Goal: Task Accomplishment & Management: Manage account settings

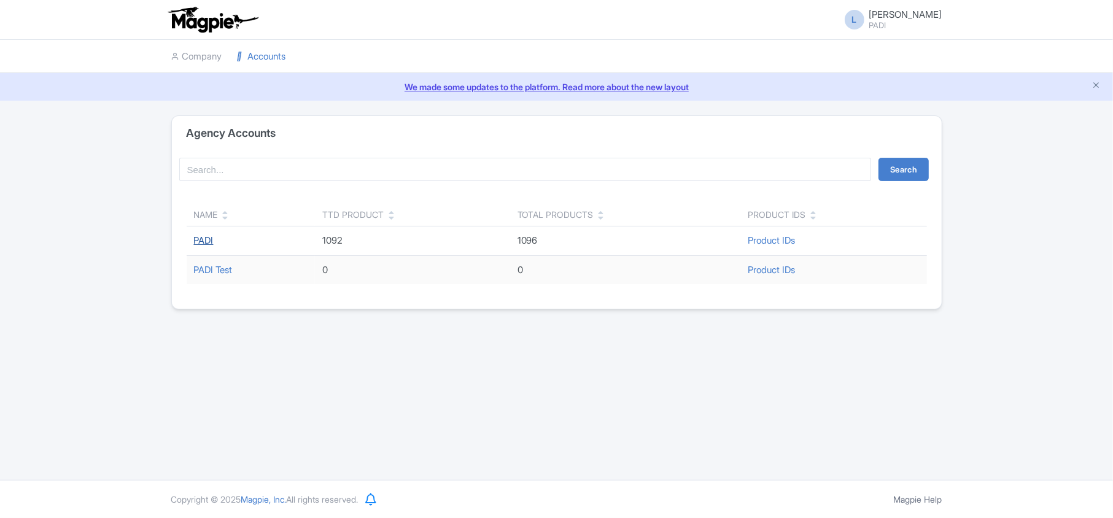
click at [198, 241] on link "PADI" at bounding box center [204, 241] width 20 height 12
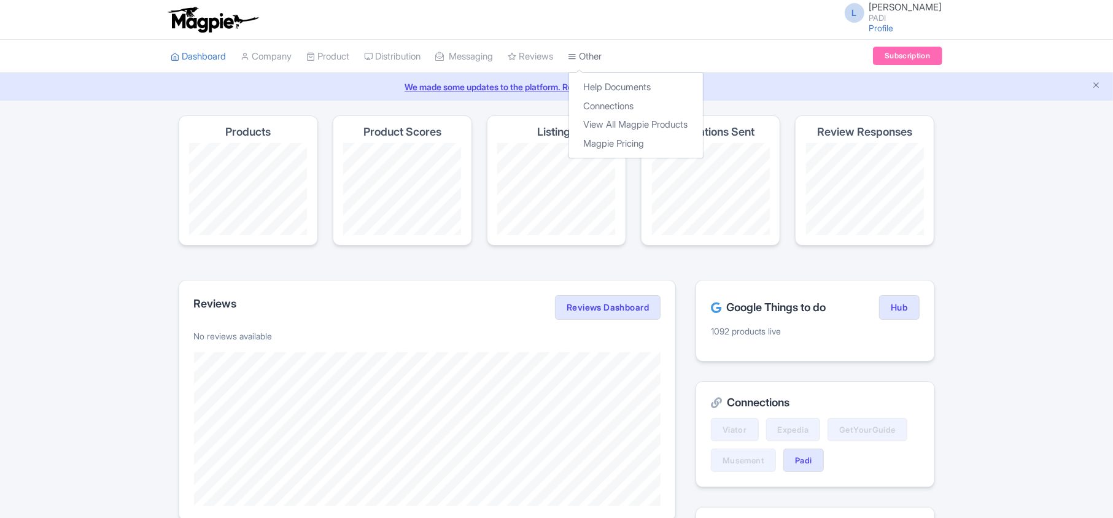
click at [596, 55] on link "Other" at bounding box center [586, 57] width 34 height 34
click at [610, 101] on link "Connections" at bounding box center [636, 106] width 134 height 19
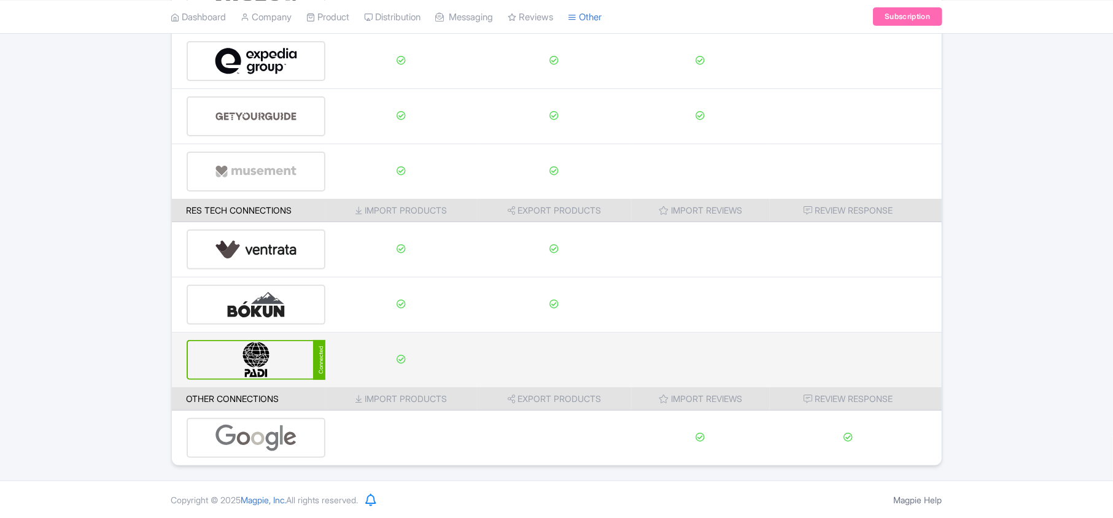
scroll to position [193, 0]
click at [270, 356] on img at bounding box center [256, 359] width 83 height 37
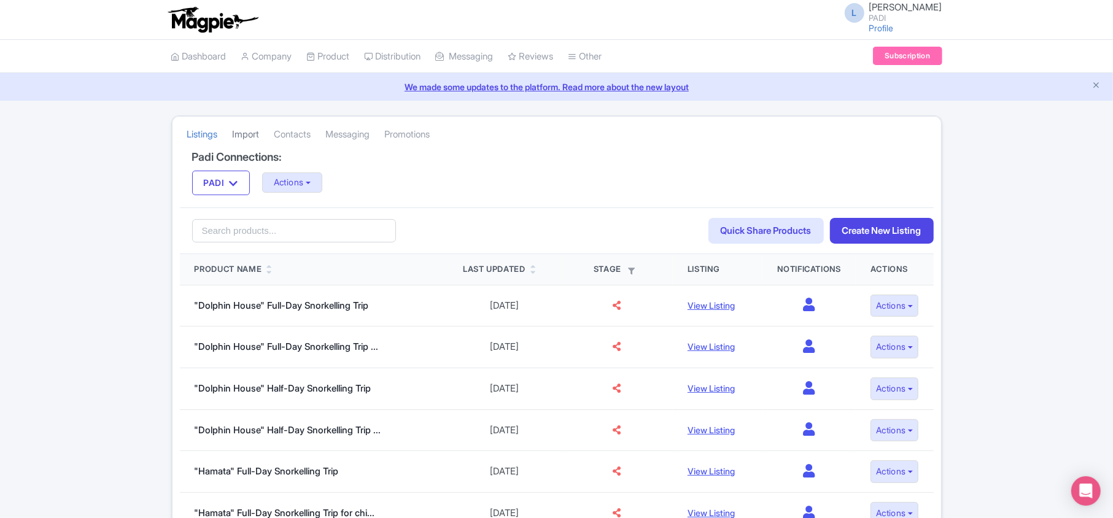
click at [253, 130] on link "Import" at bounding box center [246, 135] width 27 height 34
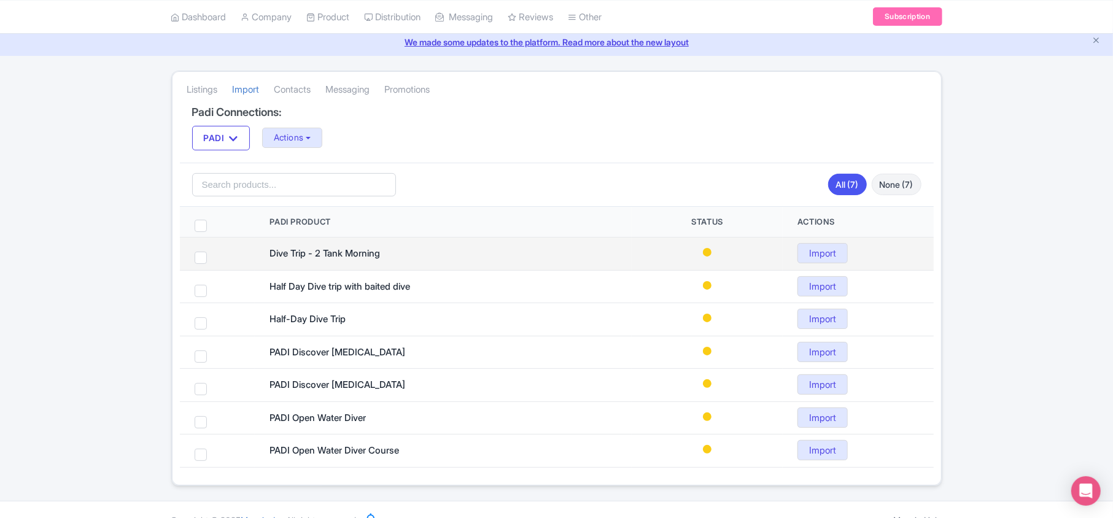
scroll to position [69, 0]
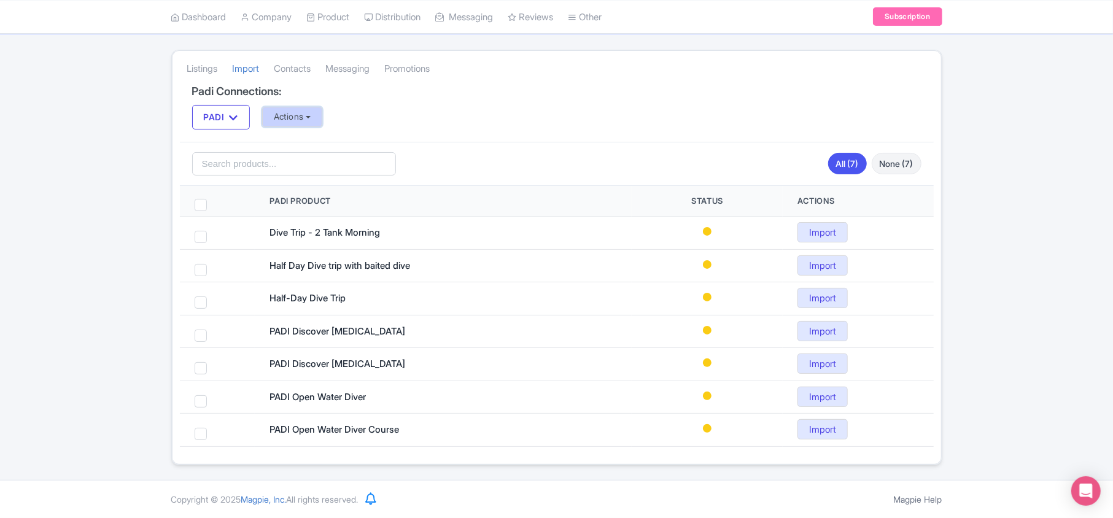
click at [287, 118] on button "Actions" at bounding box center [292, 117] width 61 height 20
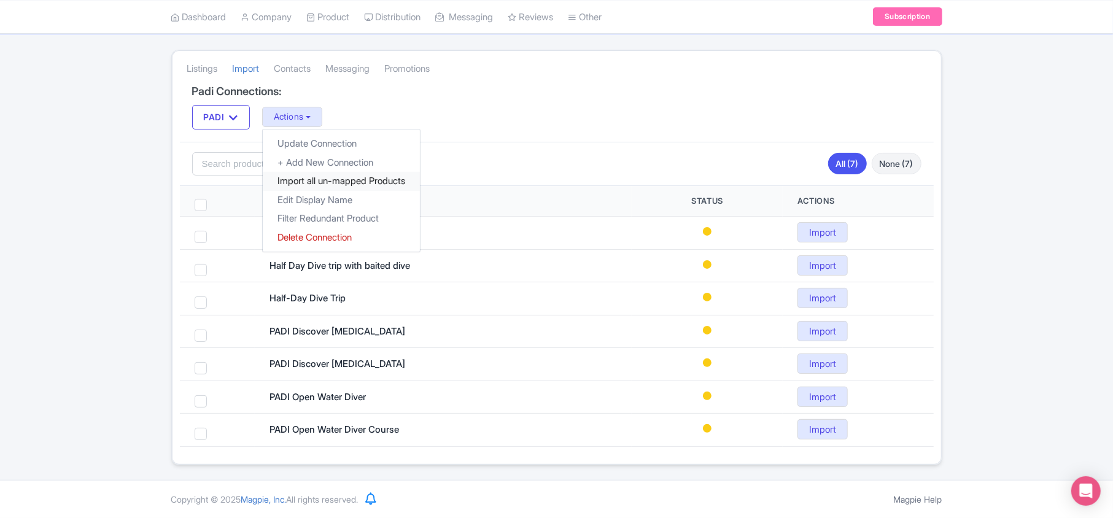
click at [296, 173] on link "Import all un-mapped Products" at bounding box center [341, 181] width 157 height 19
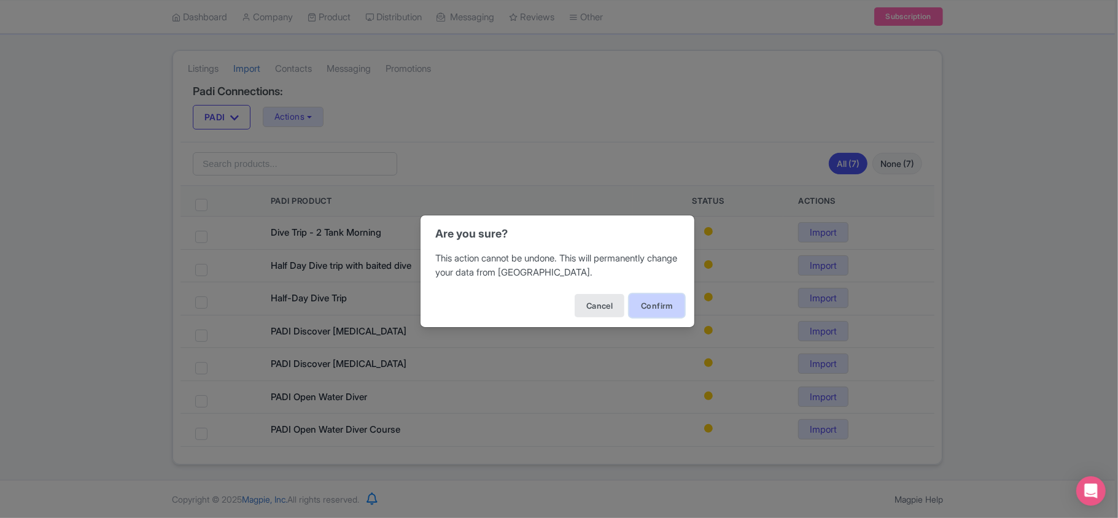
click at [645, 306] on button "Confirm" at bounding box center [656, 305] width 55 height 23
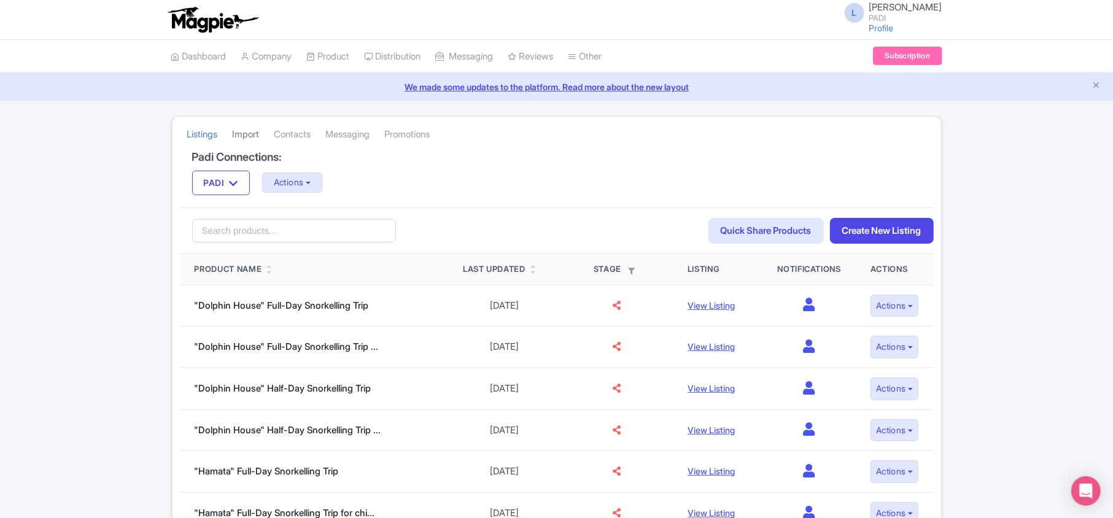
click at [251, 133] on link "Import" at bounding box center [246, 135] width 27 height 34
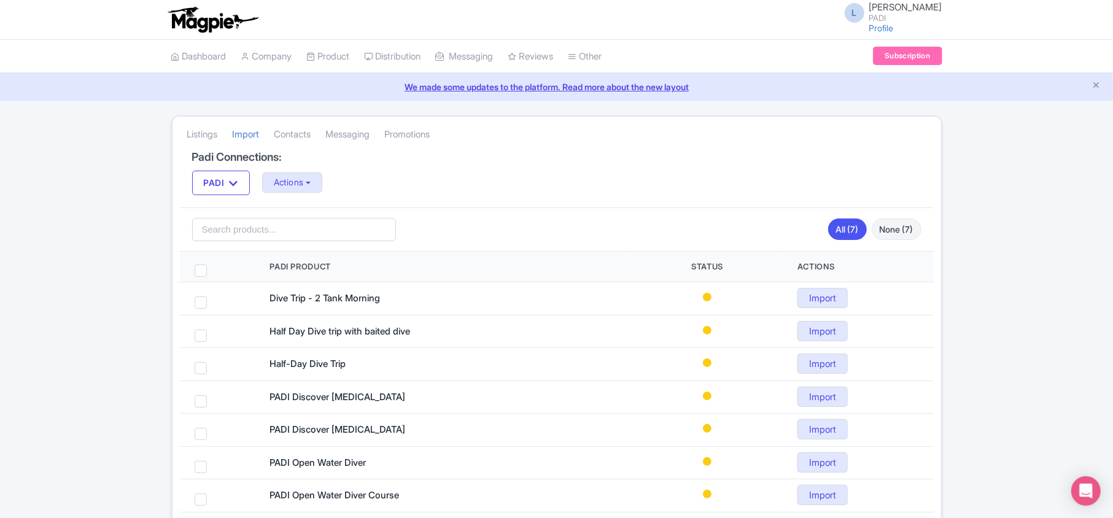
scroll to position [69, 0]
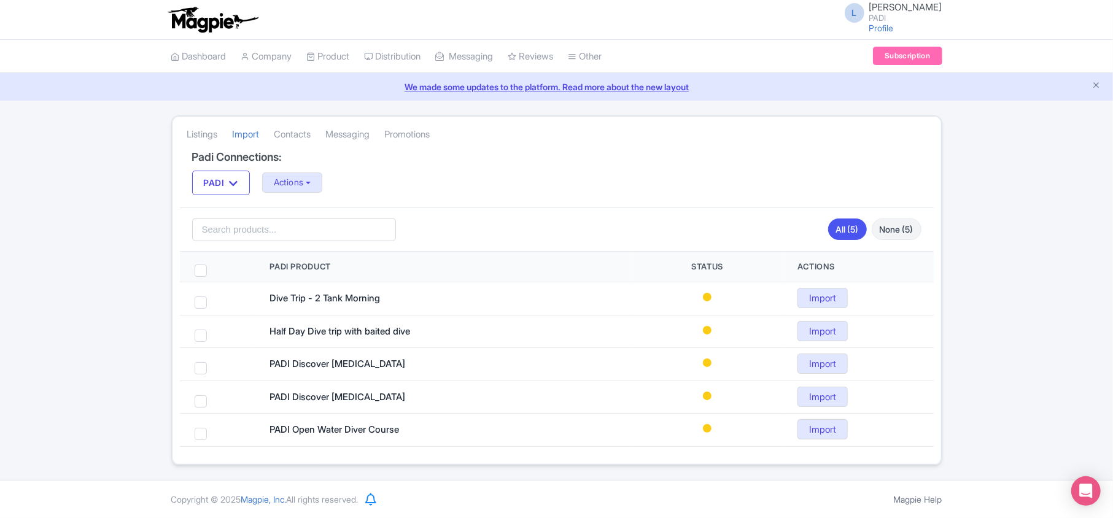
scroll to position [3, 0]
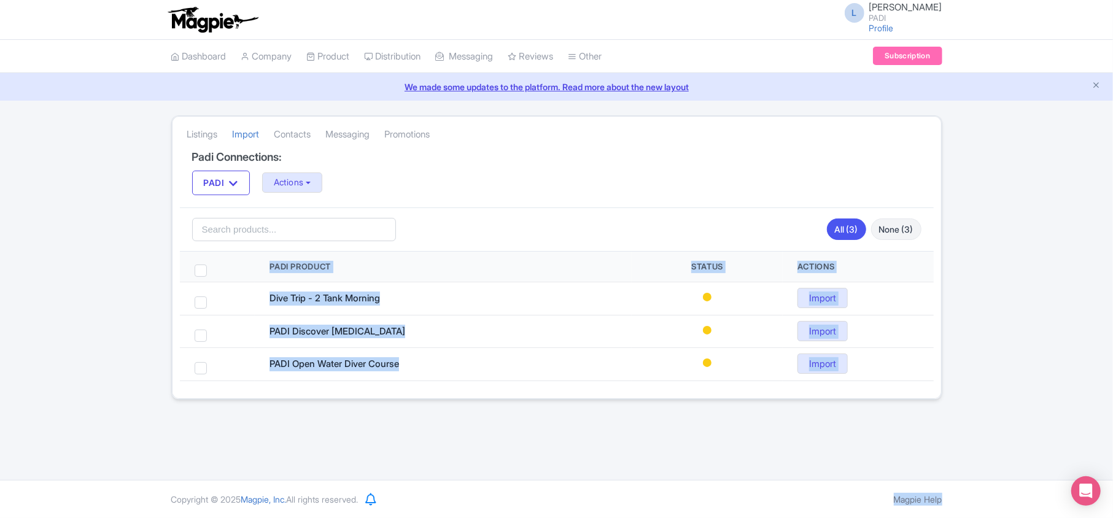
click at [1069, 488] on div "L Luca Novelli PADI Profile Users Settings Sign out Dashboard Company Product M…" at bounding box center [556, 259] width 1113 height 518
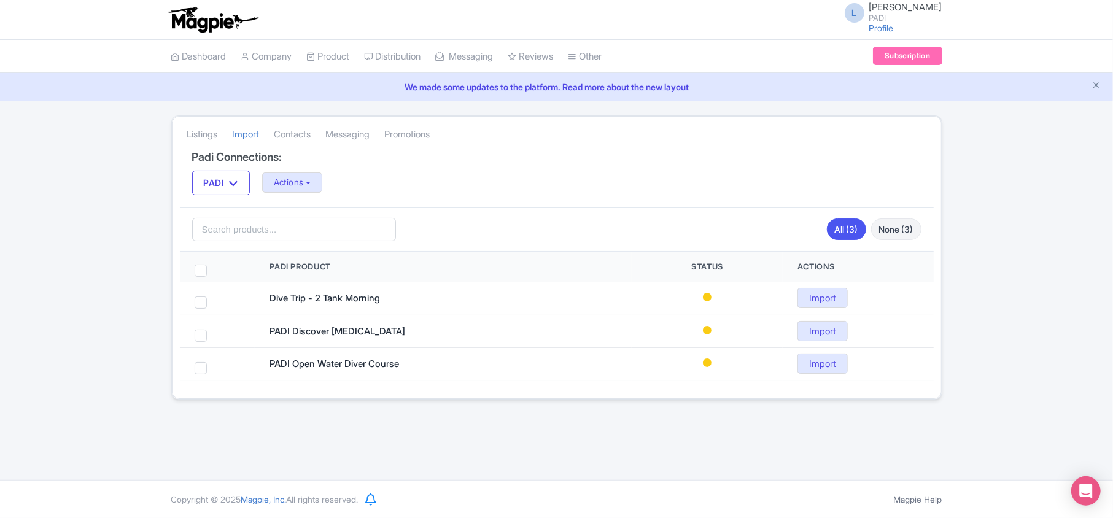
click at [1030, 394] on div "Listings Import Contacts Messaging Promotions Padi Connections: PADI PADI Actio…" at bounding box center [556, 257] width 1113 height 284
click at [1080, 490] on icon "Open Intercom Messenger" at bounding box center [1086, 491] width 16 height 16
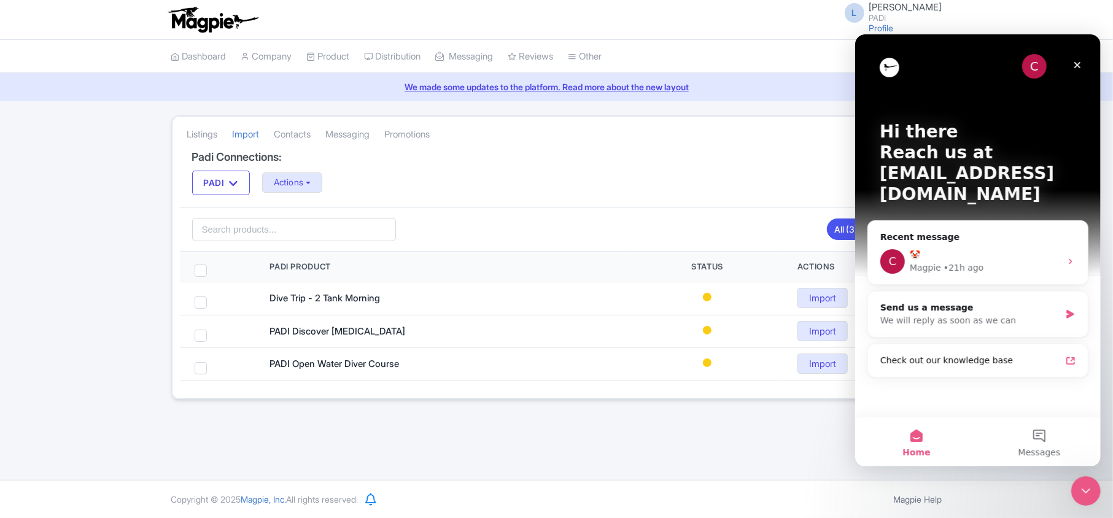
click at [182, 448] on div "L Luca Novelli PADI Profile Users Settings Sign out Dashboard Company Product M…" at bounding box center [556, 240] width 1113 height 480
click at [1081, 66] on icon "Close" at bounding box center [1077, 65] width 10 height 10
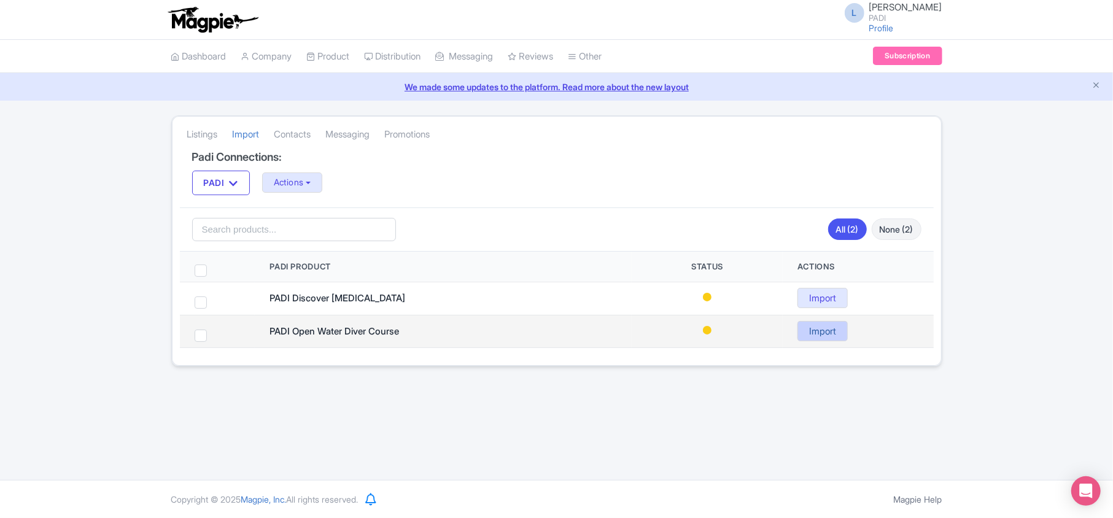
click at [823, 337] on link "Import" at bounding box center [823, 331] width 50 height 20
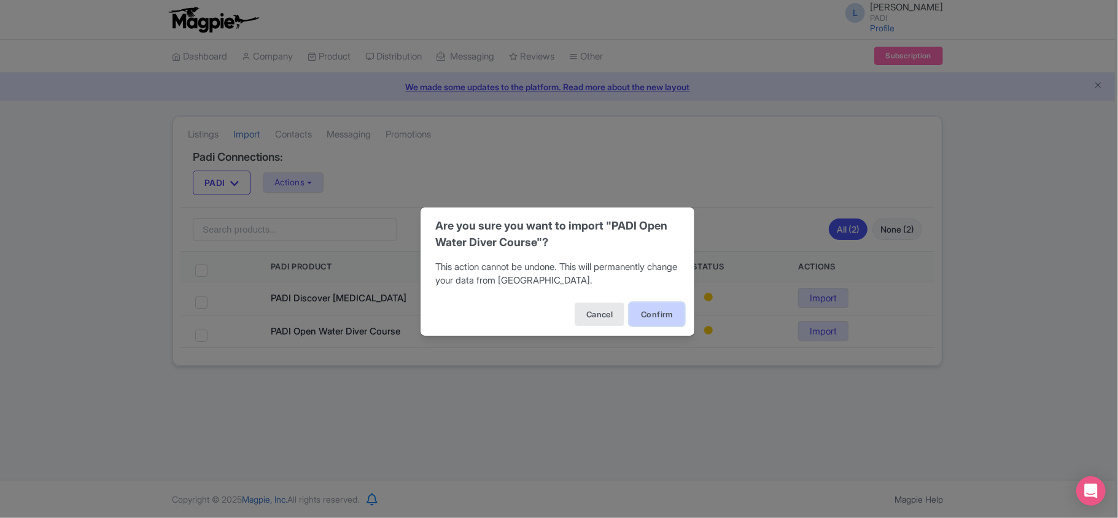
click at [679, 316] on button "Confirm" at bounding box center [656, 314] width 55 height 23
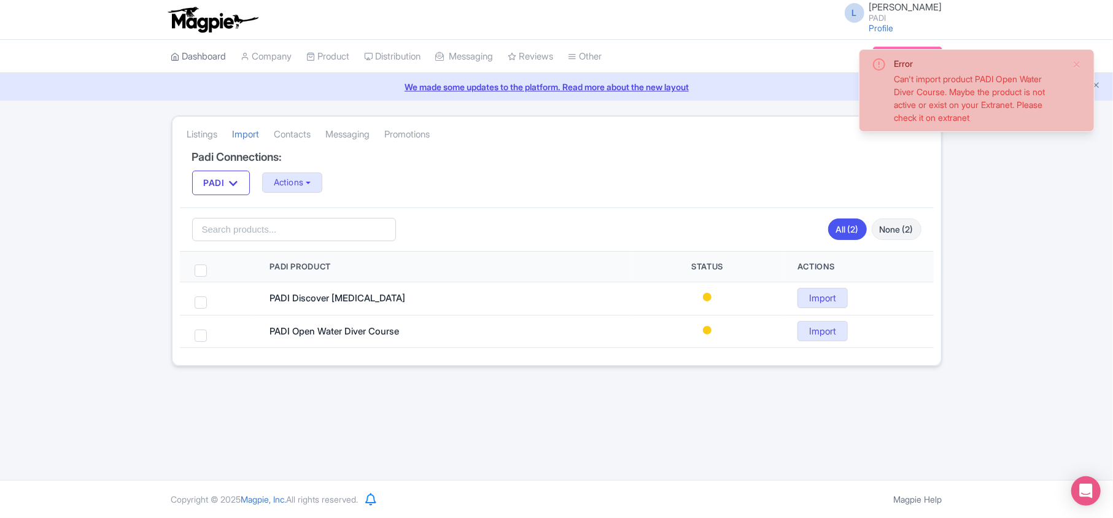
click at [209, 60] on link "Dashboard" at bounding box center [198, 57] width 55 height 34
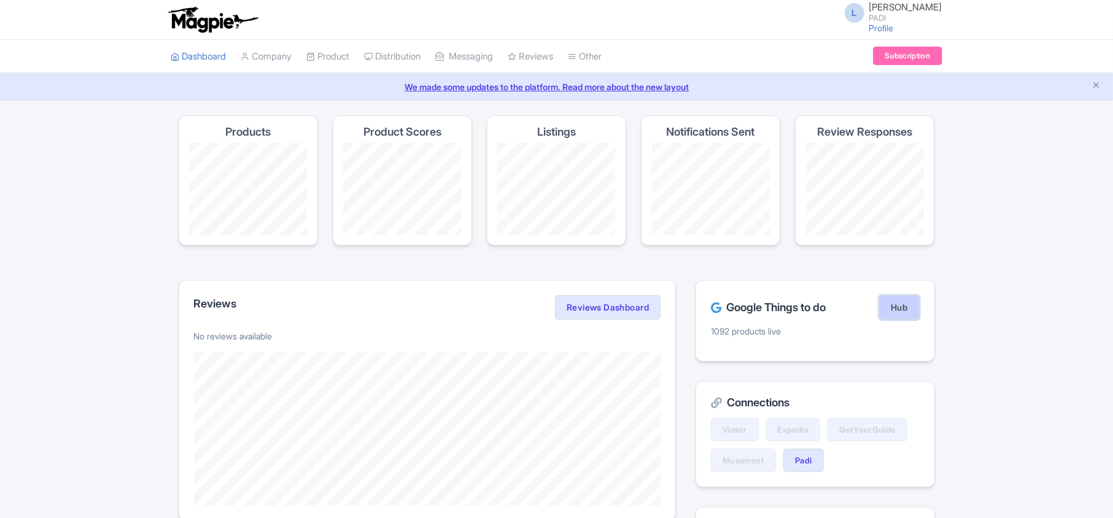
click at [907, 303] on link "Hub" at bounding box center [899, 307] width 40 height 25
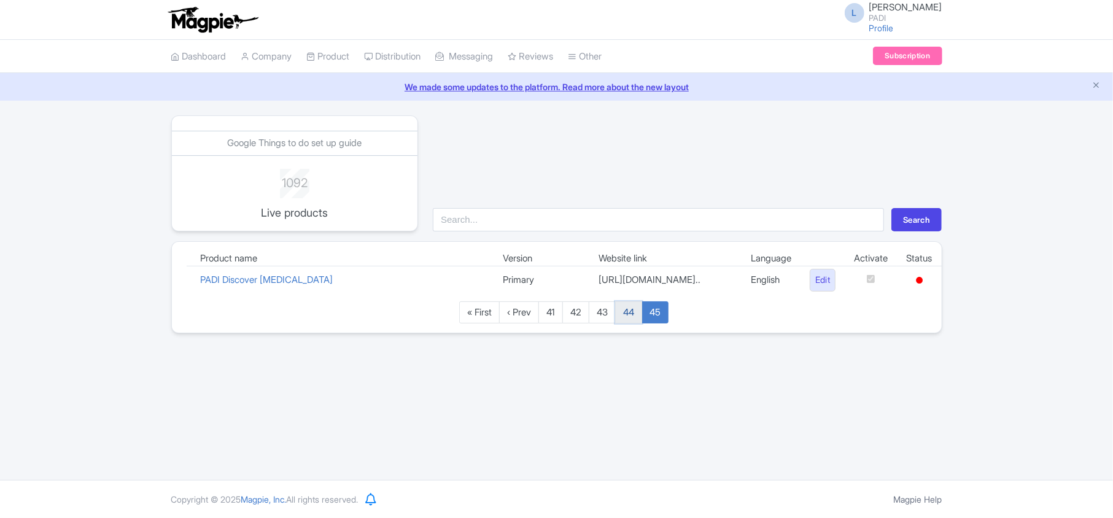
click at [628, 324] on link "44" at bounding box center [628, 313] width 27 height 23
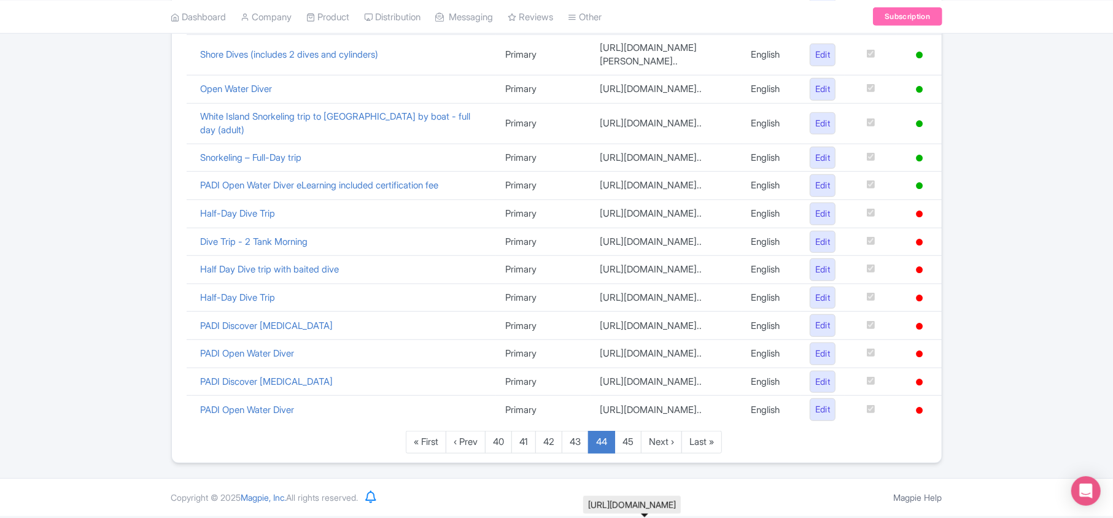
scroll to position [860, 0]
click at [605, 258] on td "https://travel.padi.com/dive-trip/kwa..." at bounding box center [666, 272] width 151 height 28
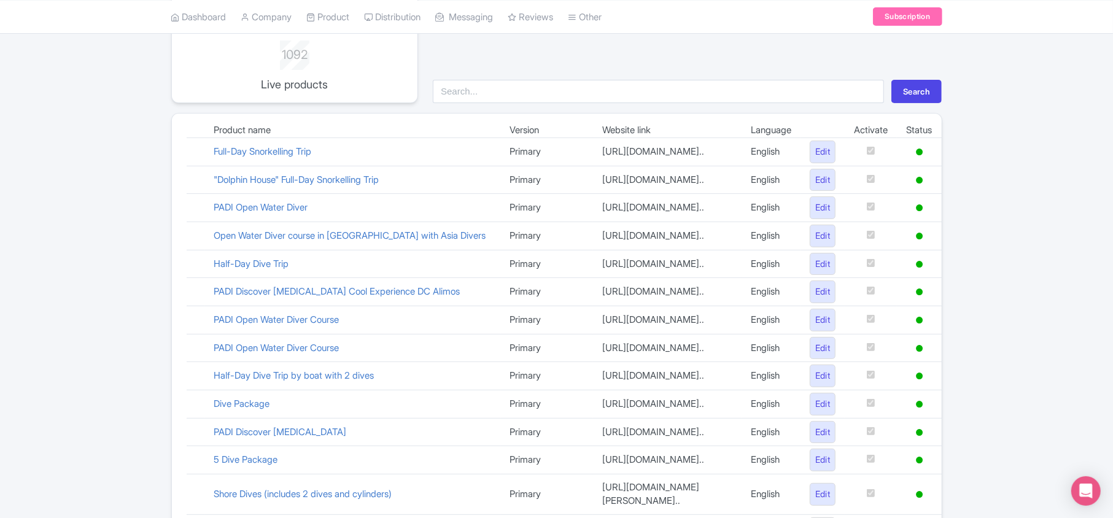
scroll to position [123, 0]
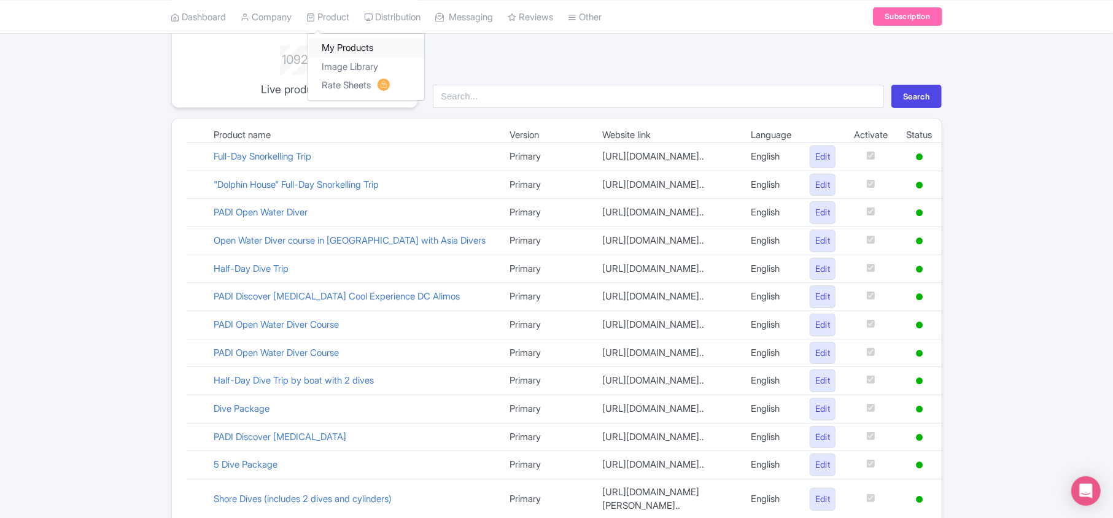
click at [337, 43] on link "My Products" at bounding box center [366, 48] width 117 height 19
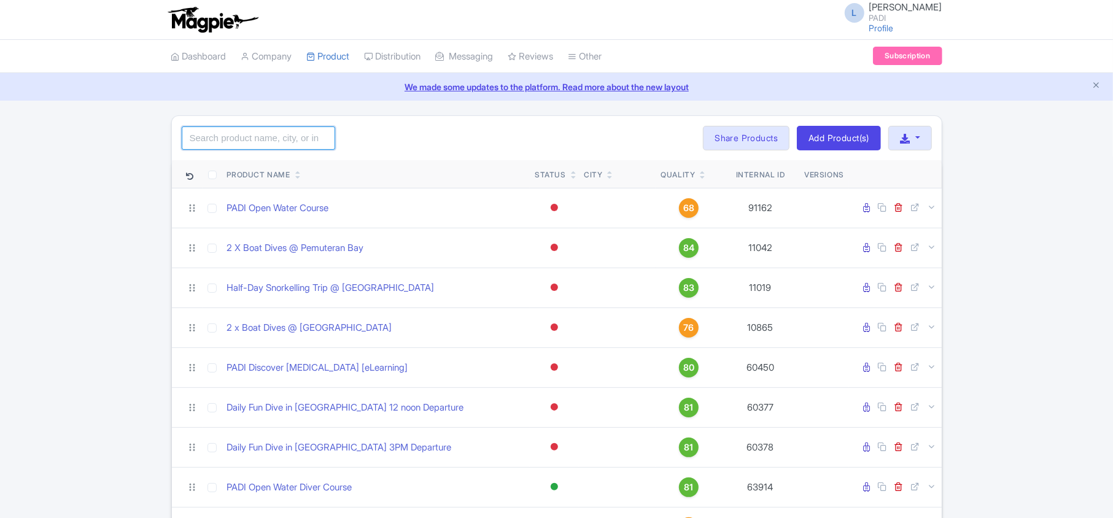
click at [246, 141] on input "search" at bounding box center [259, 138] width 154 height 23
type input "109140"
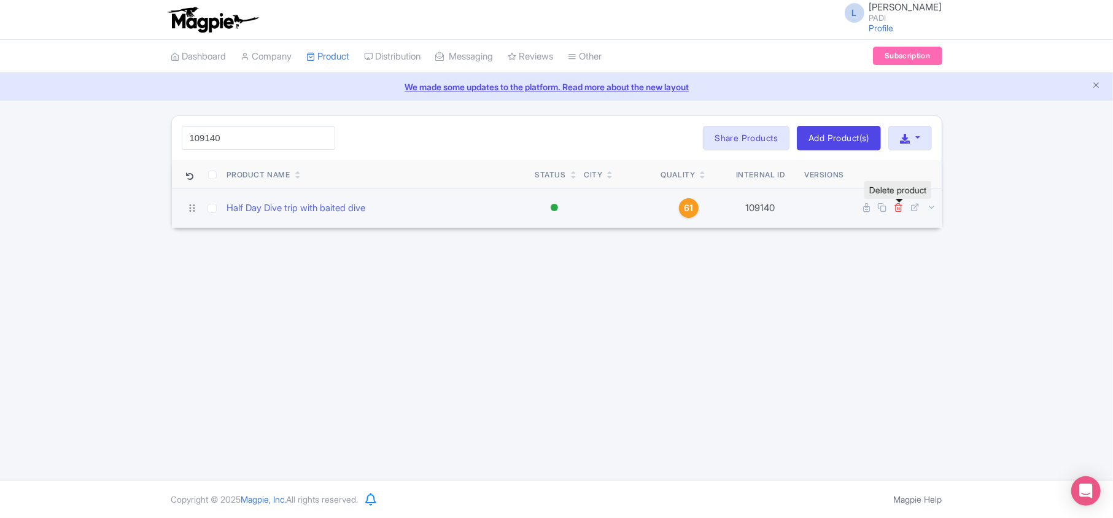
click at [900, 207] on icon at bounding box center [899, 207] width 9 height 9
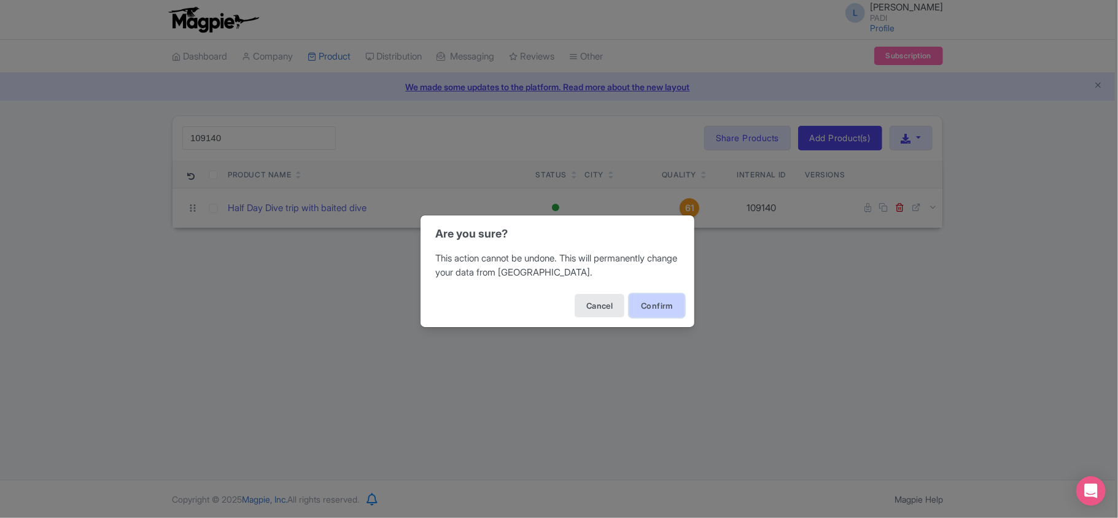
click at [655, 303] on button "Confirm" at bounding box center [656, 305] width 55 height 23
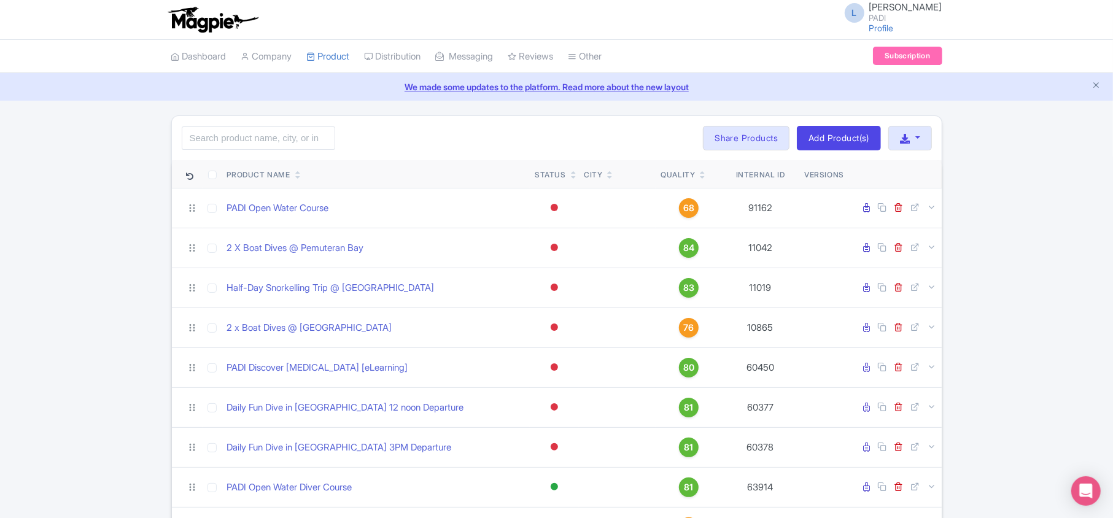
click at [235, 123] on div "Search Bulk Actions Delete Add to Collection Share Products Add to Collection C…" at bounding box center [557, 138] width 770 height 44
click at [221, 134] on input "search" at bounding box center [259, 138] width 154 height 23
paste input "98246"
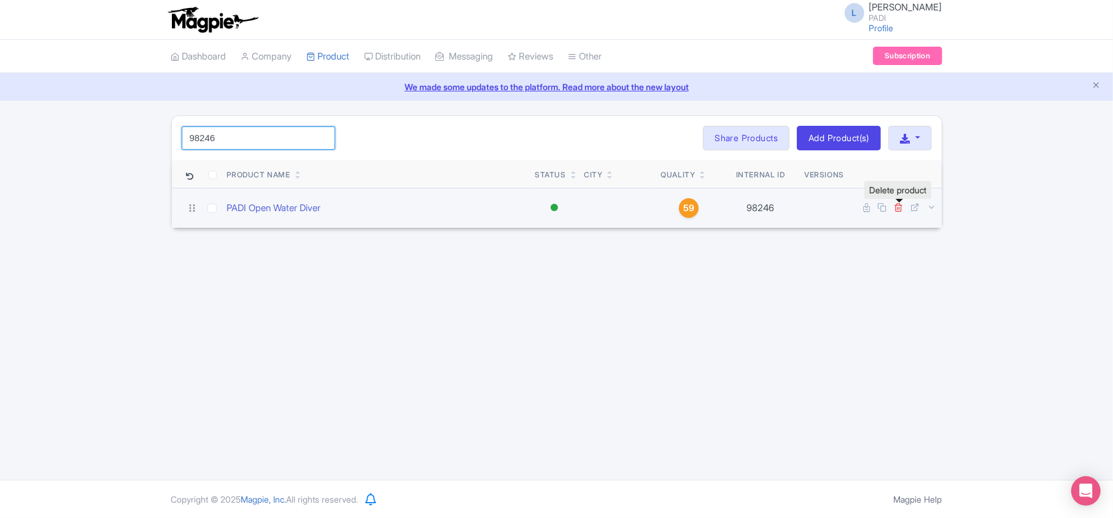
type input "98246"
click at [898, 210] on icon at bounding box center [899, 207] width 9 height 9
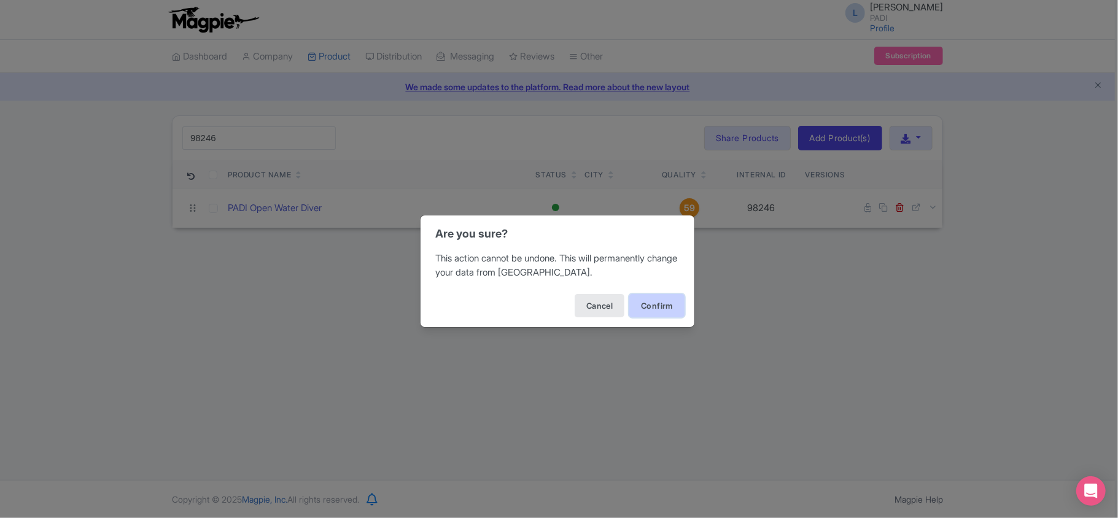
click at [657, 307] on button "Confirm" at bounding box center [656, 305] width 55 height 23
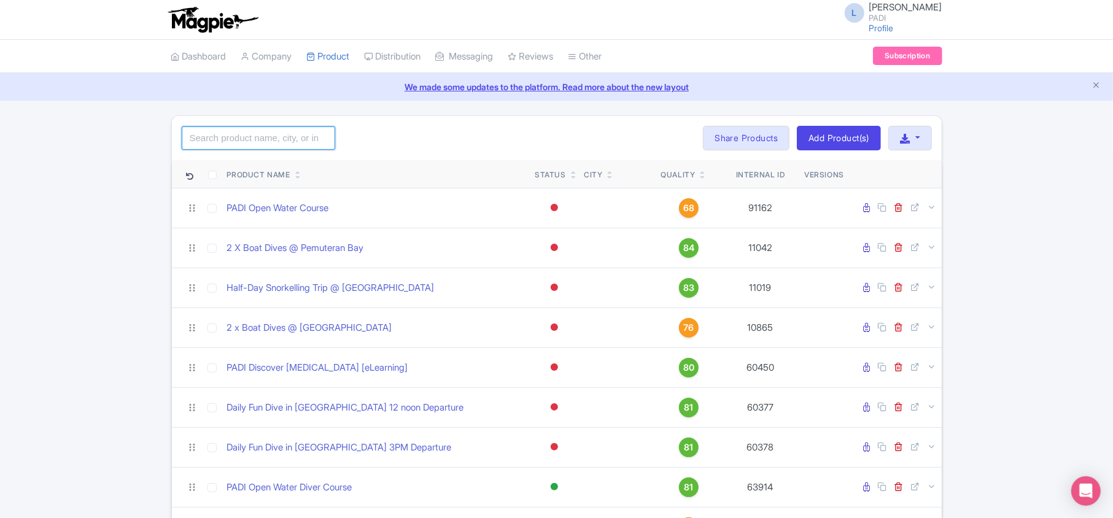
click at [251, 144] on input "search" at bounding box center [259, 138] width 154 height 23
paste input "12577"
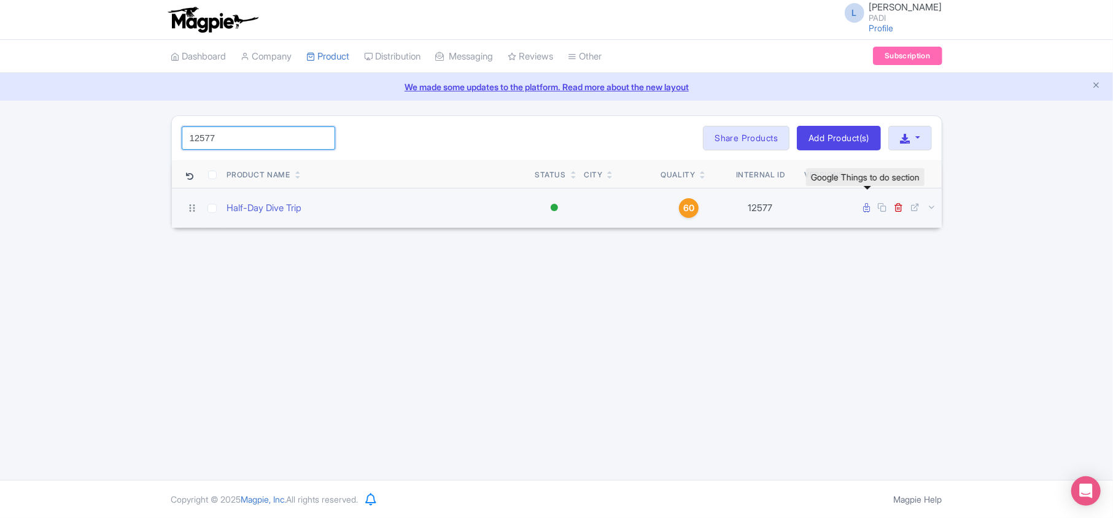
type input "12577"
click at [865, 209] on icon at bounding box center [867, 207] width 7 height 9
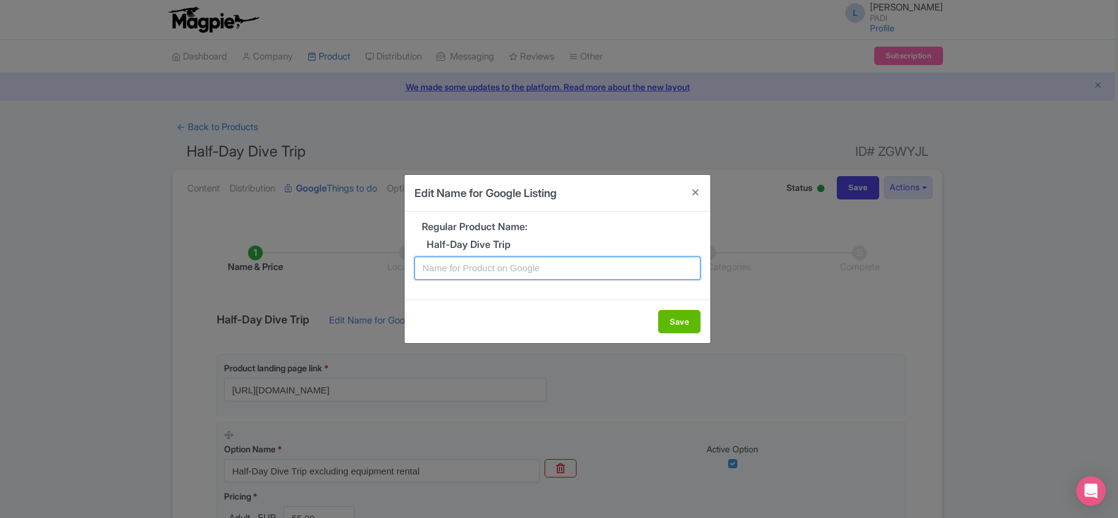
drag, startPoint x: 0, startPoint y: 0, endPoint x: 565, endPoint y: 270, distance: 626.3
click at [565, 270] on input "text" at bounding box center [558, 268] width 286 height 23
paste input "Dahab’s Hidden Gems: Half-Day Dive Tour Experience"
type input "Dahab’s Hidden Gems: Half-Day Dive Tour Experience"
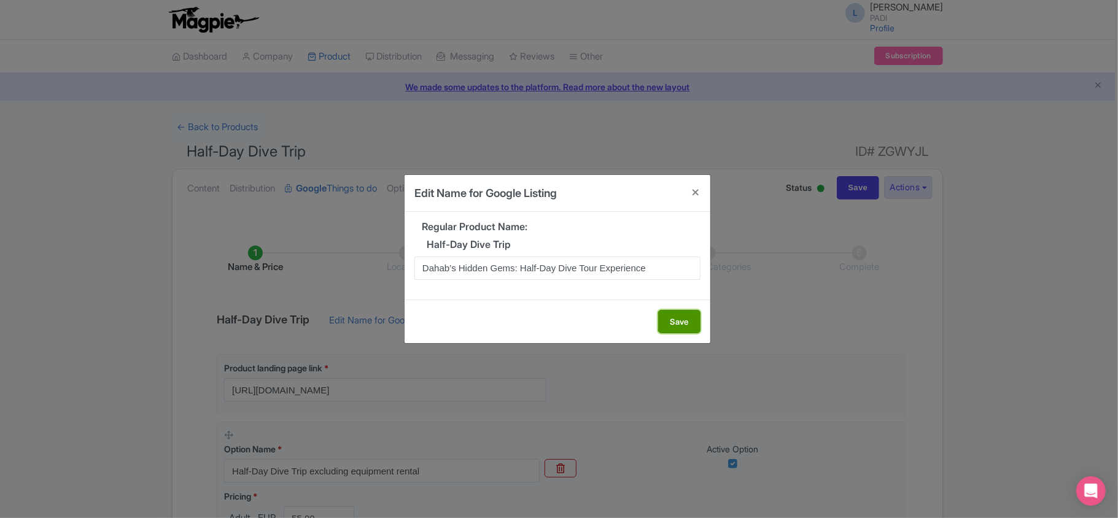
click at [669, 315] on button "Save" at bounding box center [679, 321] width 42 height 23
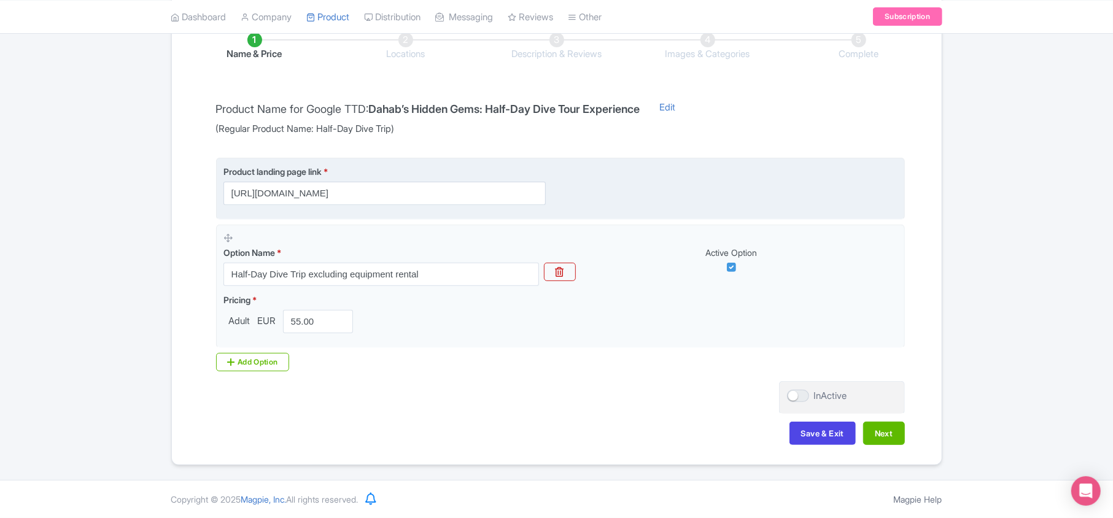
scroll to position [216, 0]
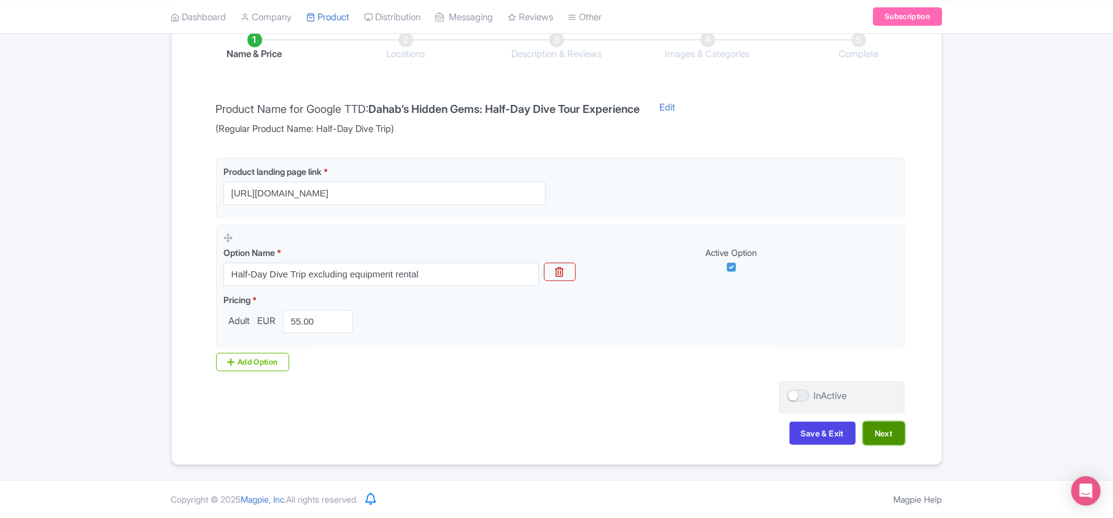
click at [873, 430] on button "Next" at bounding box center [884, 433] width 42 height 23
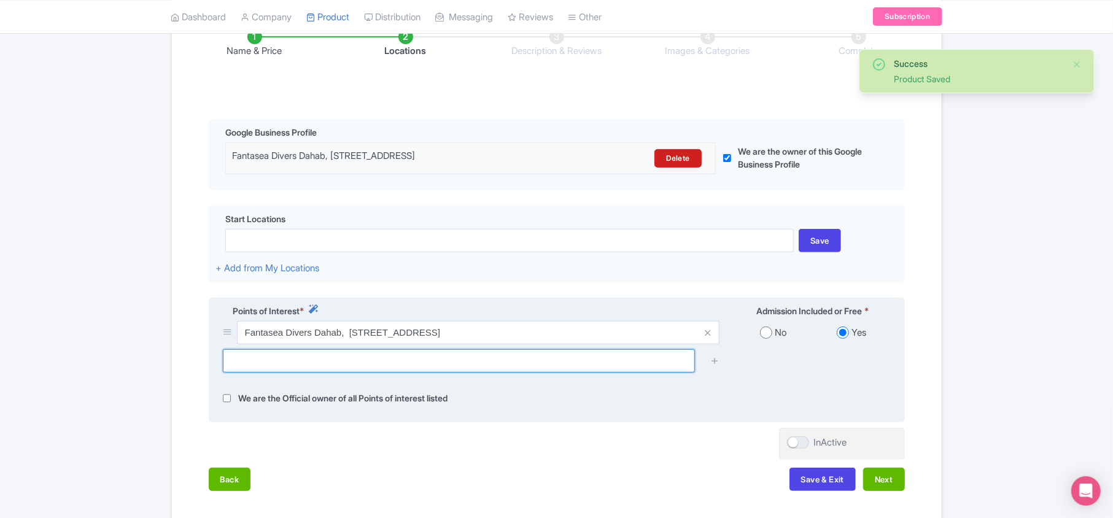
click at [433, 365] on input "text" at bounding box center [459, 360] width 472 height 23
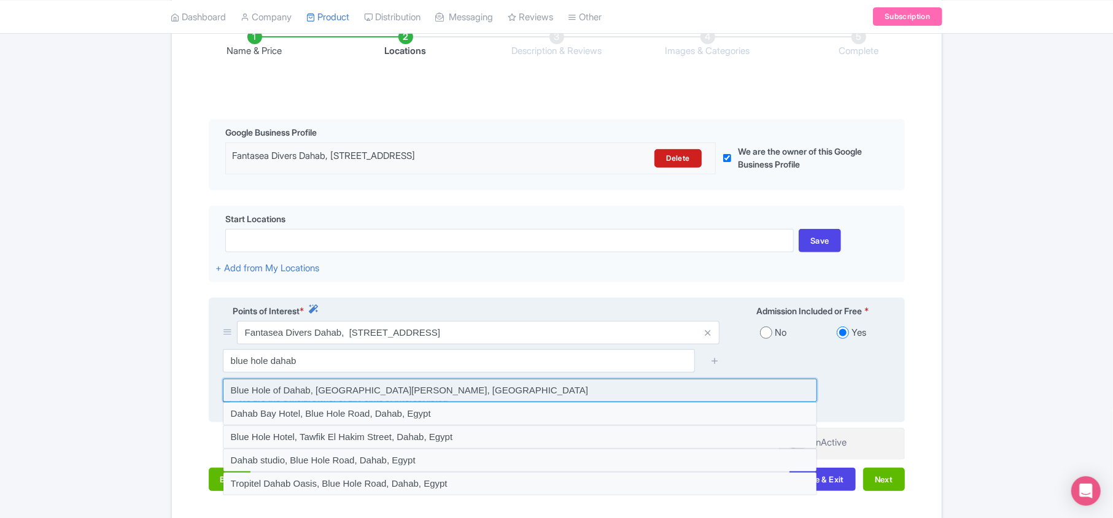
click at [349, 393] on input at bounding box center [520, 390] width 594 height 23
type input "Blue Hole of Dahab, Blue Hole Road, Saint Catherine, Egypt"
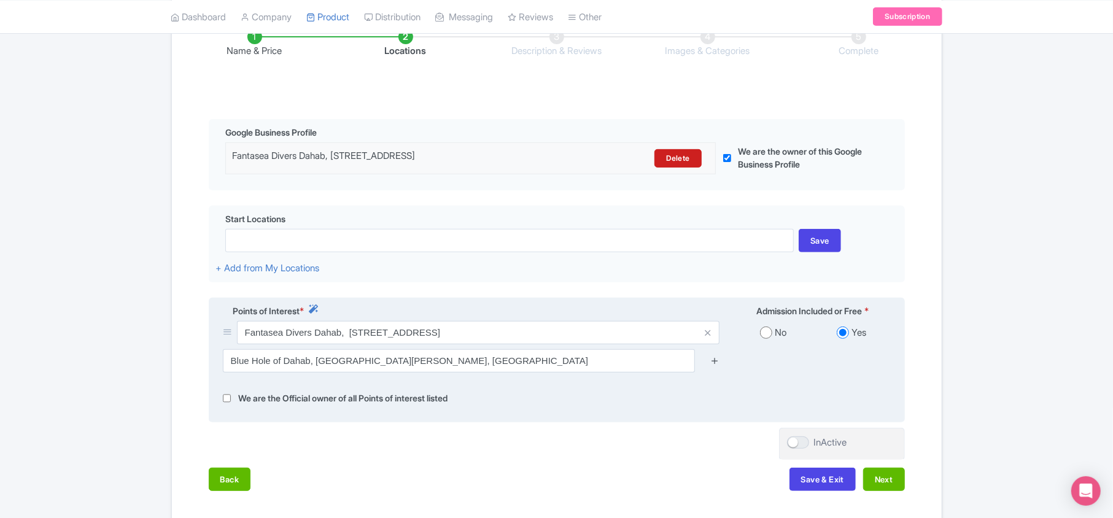
click at [715, 365] on icon at bounding box center [715, 360] width 9 height 9
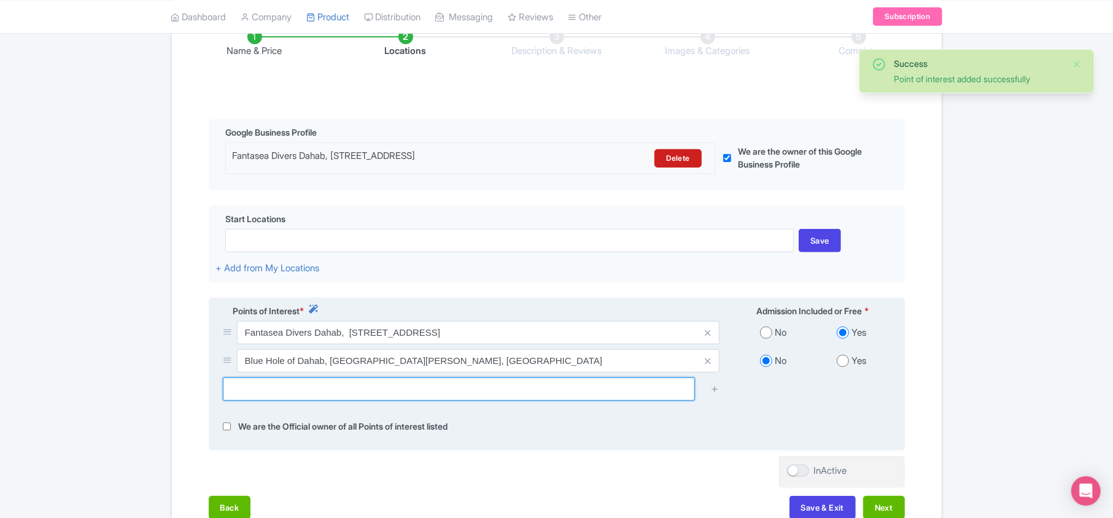
click at [463, 401] on input "text" at bounding box center [459, 389] width 472 height 23
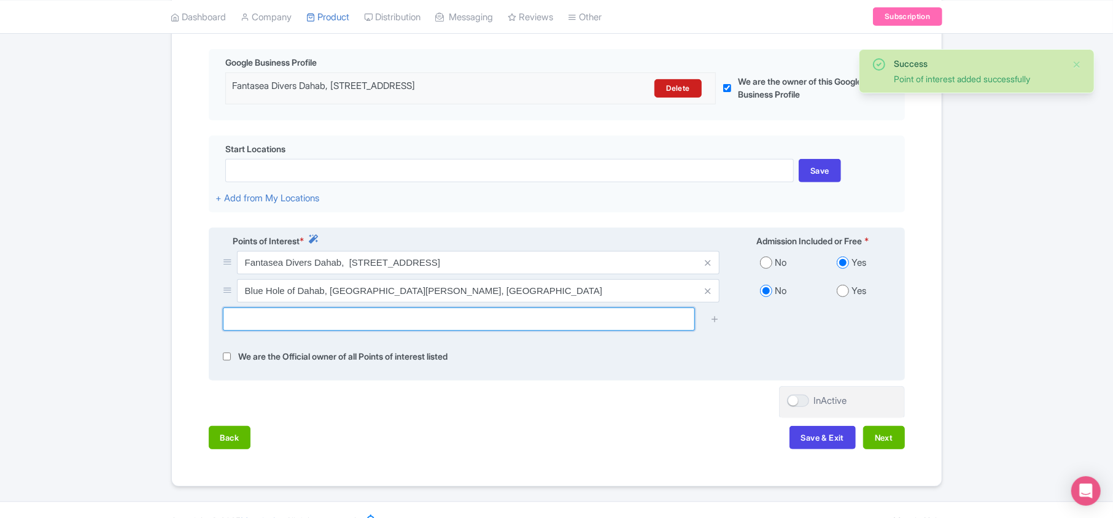
scroll to position [298, 0]
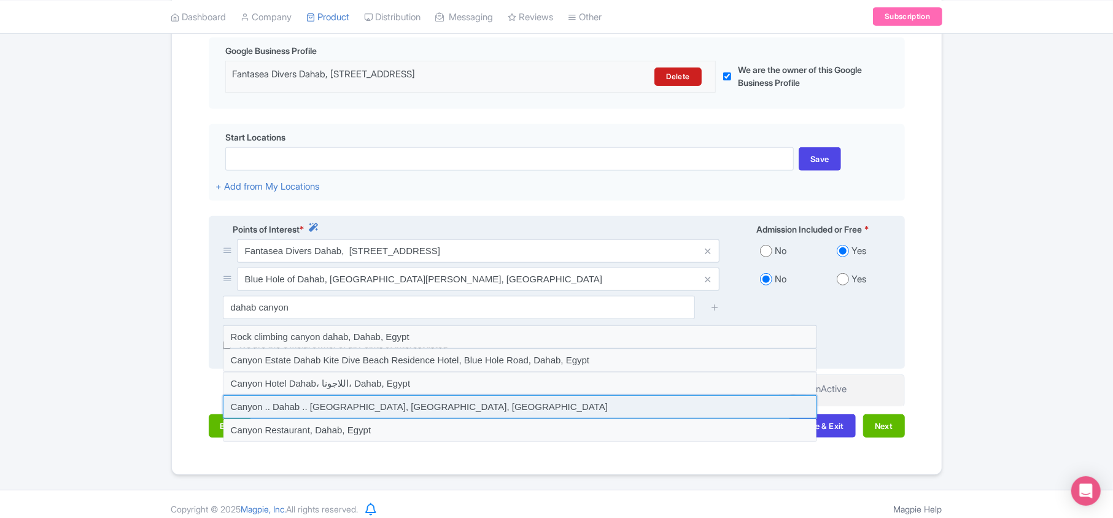
click at [287, 403] on input at bounding box center [520, 406] width 594 height 23
type input "Canyon .. Dahab .. South Sinaa, Dahab, Egypt"
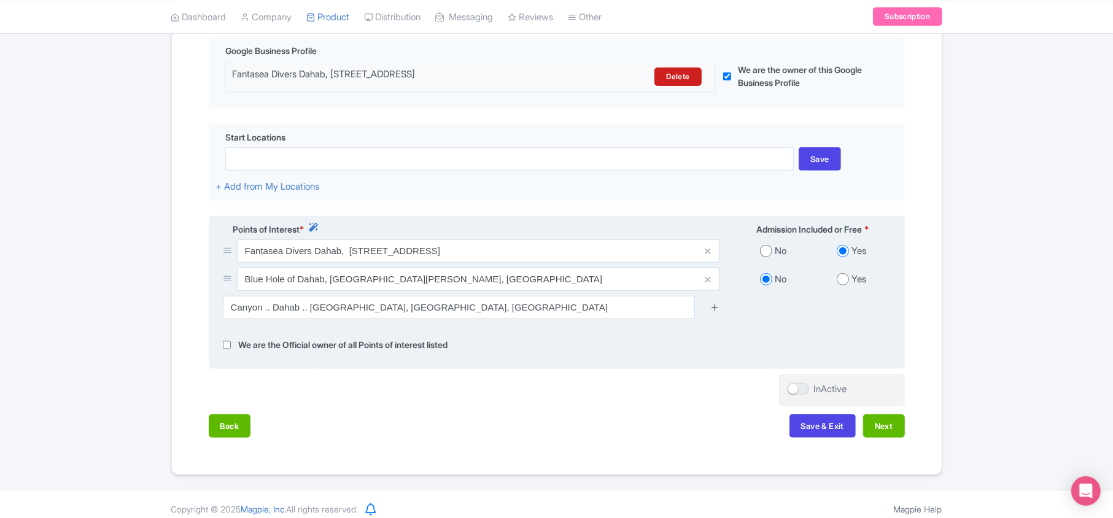
click at [715, 310] on icon at bounding box center [715, 307] width 9 height 9
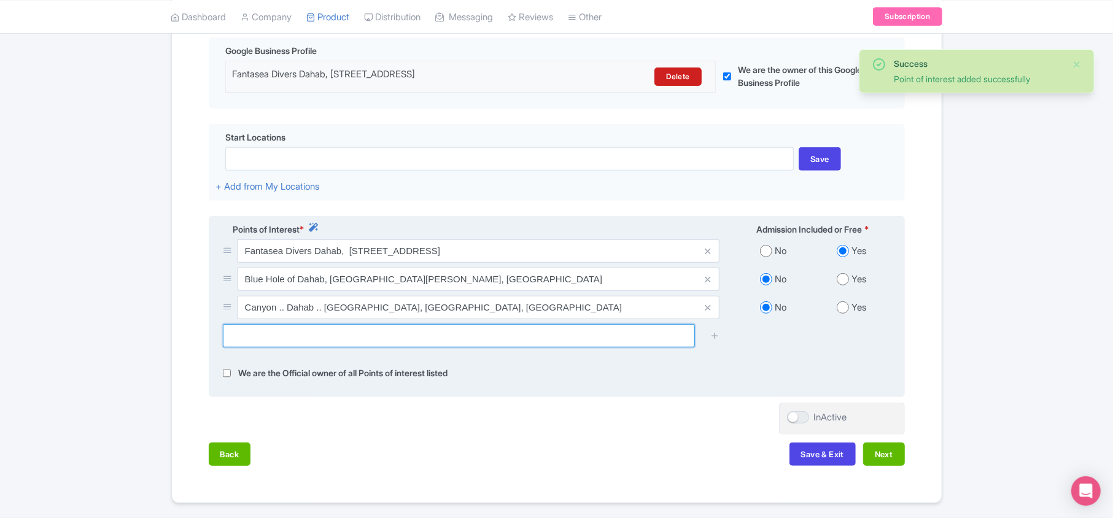
click at [276, 348] on input "text" at bounding box center [459, 335] width 472 height 23
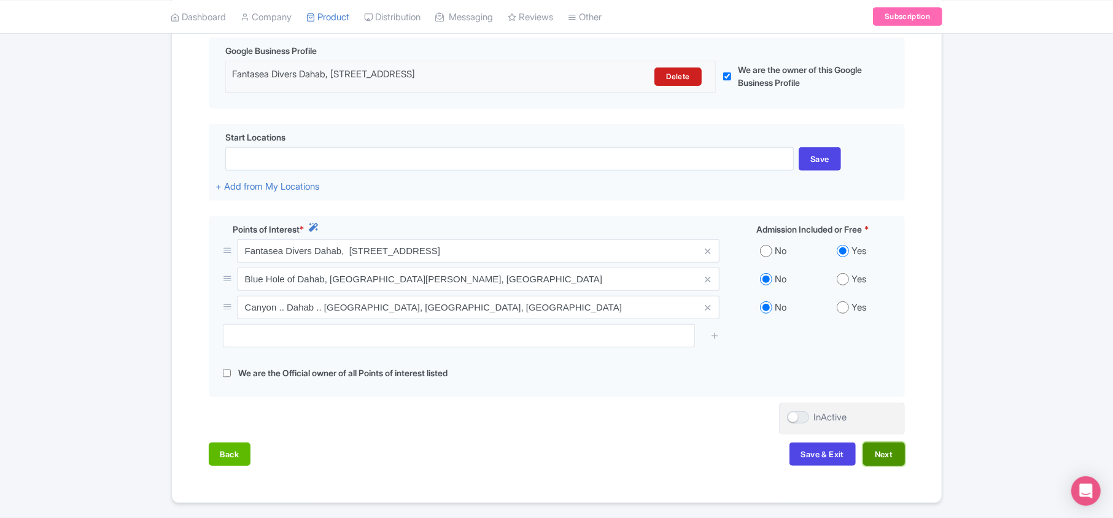
click at [888, 453] on button "Next" at bounding box center [884, 454] width 42 height 23
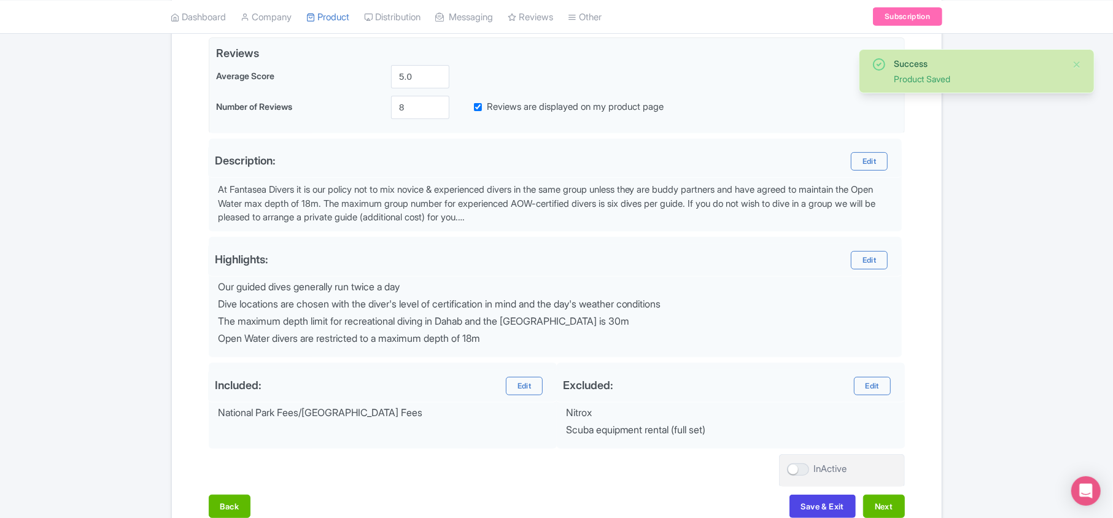
scroll to position [376, 0]
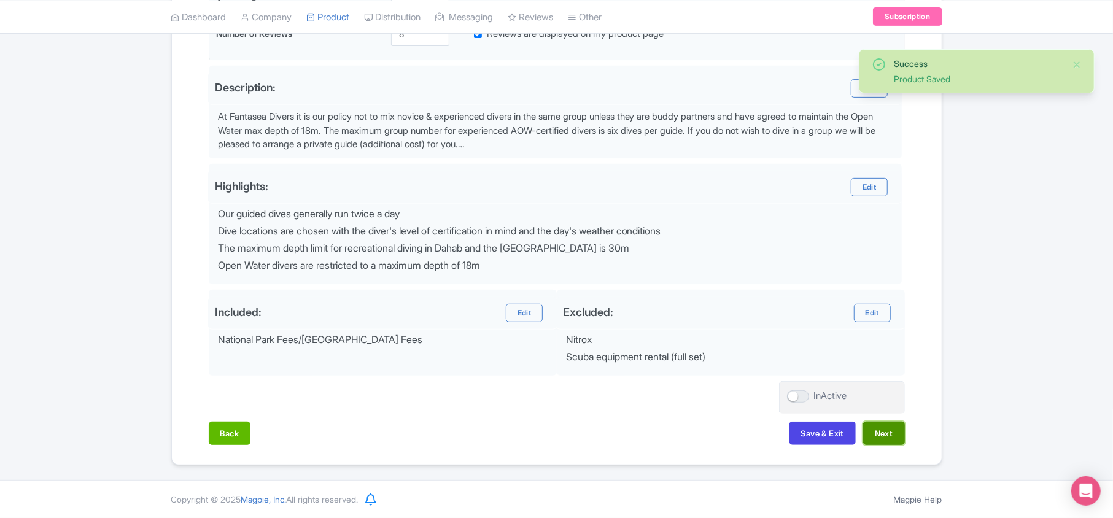
click at [887, 436] on button "Next" at bounding box center [884, 433] width 42 height 23
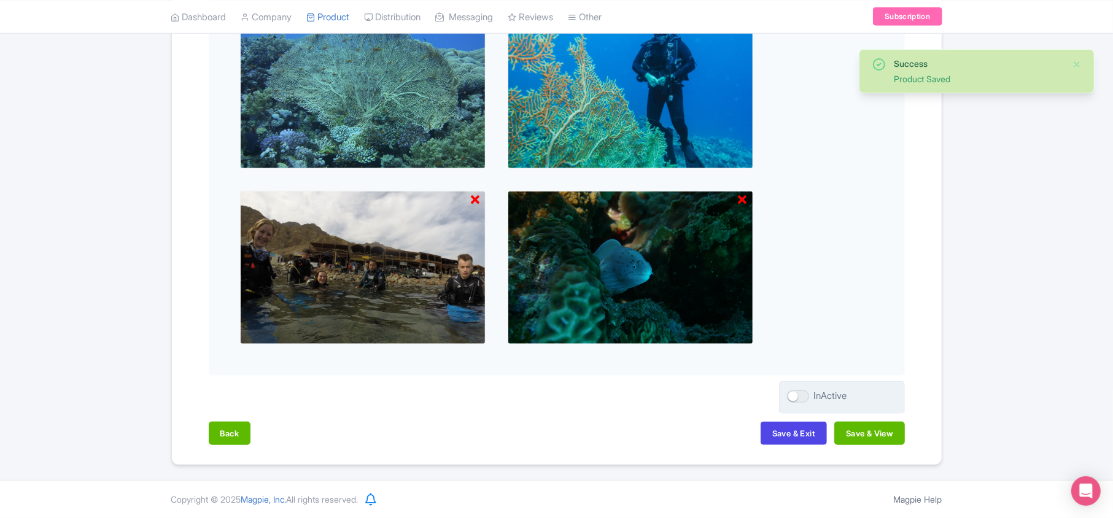
scroll to position [704, 0]
click at [882, 440] on button "Save & View" at bounding box center [870, 433] width 70 height 23
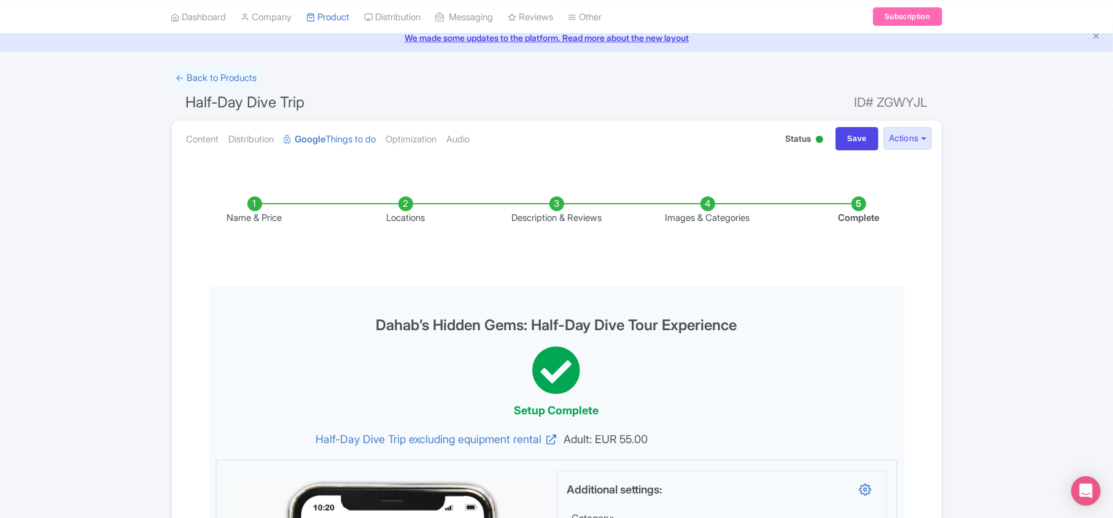
scroll to position [0, 0]
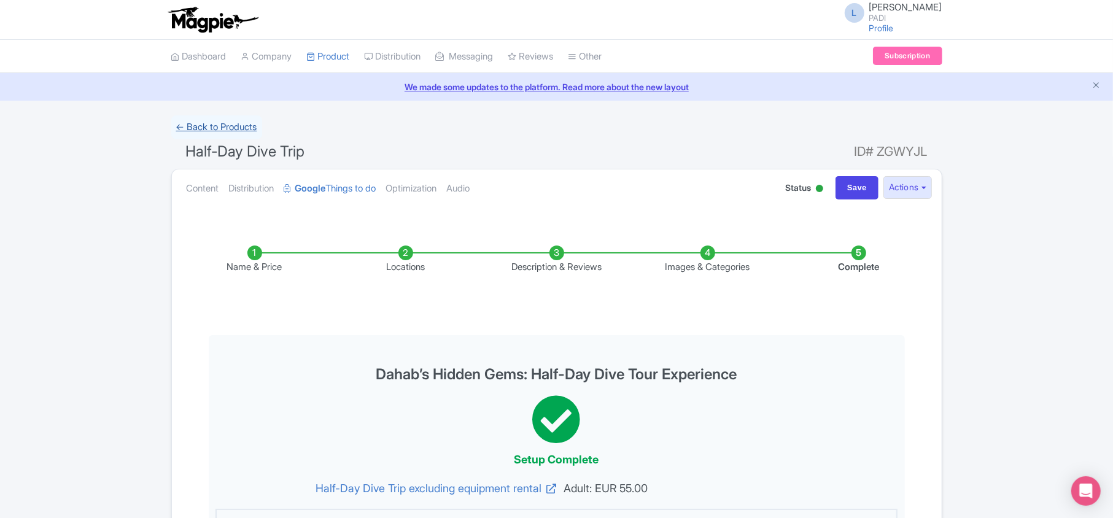
click at [234, 123] on link "← Back to Products" at bounding box center [216, 127] width 91 height 24
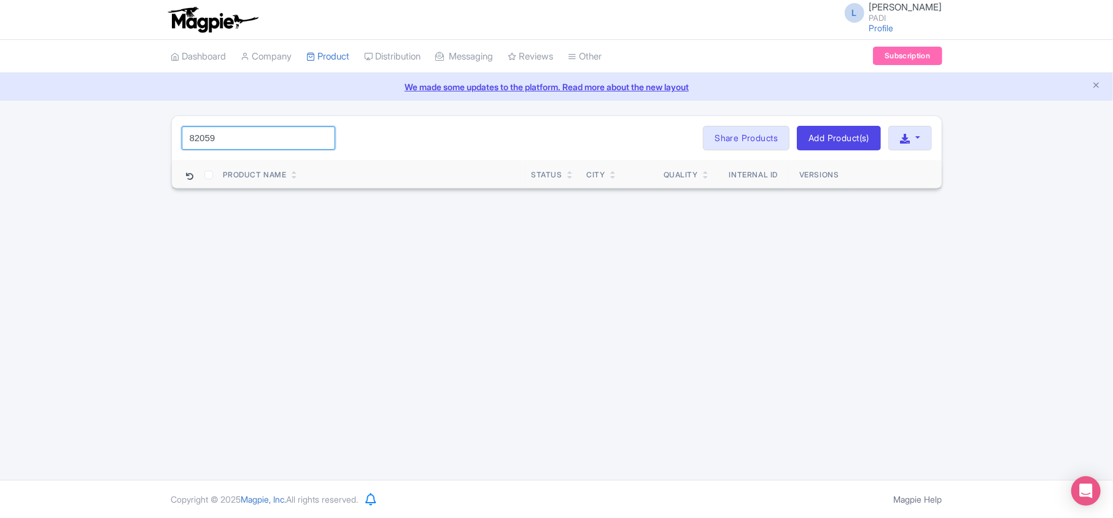
drag, startPoint x: 248, startPoint y: 136, endPoint x: 121, endPoint y: 136, distance: 127.1
click at [121, 136] on div "Success Product updated successfully 82059 Search Bulk Actions [GEOGRAPHIC_DATA…" at bounding box center [556, 152] width 1113 height 74
paste input "97674"
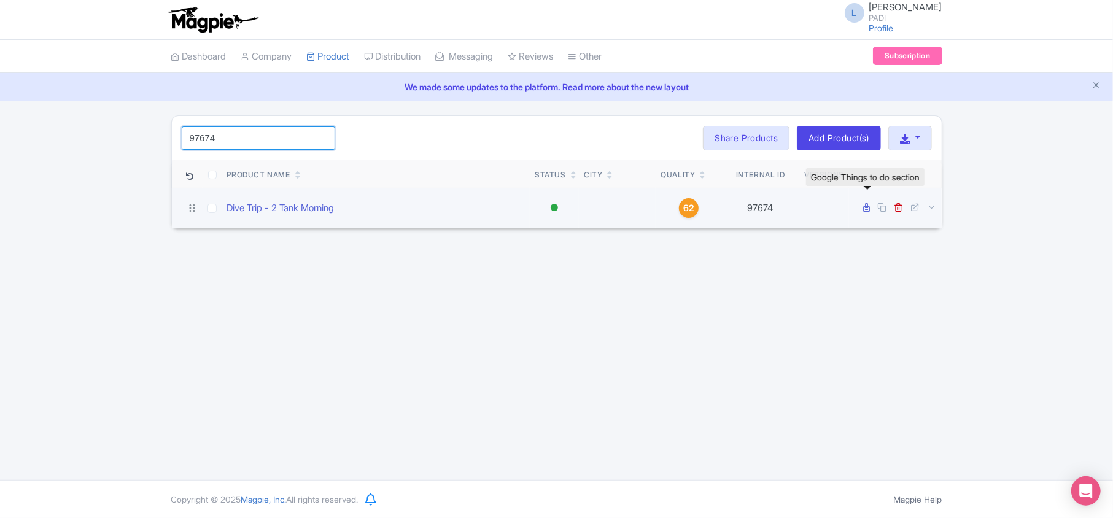
type input "97674"
click at [866, 210] on icon at bounding box center [867, 207] width 7 height 9
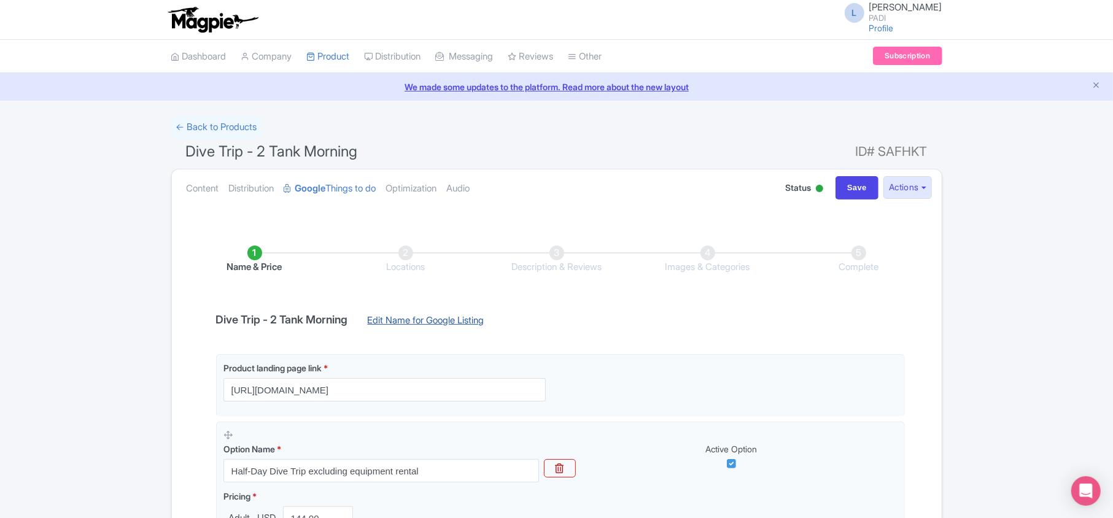
click at [429, 318] on link "Edit Name for Google Listing" at bounding box center [426, 324] width 141 height 20
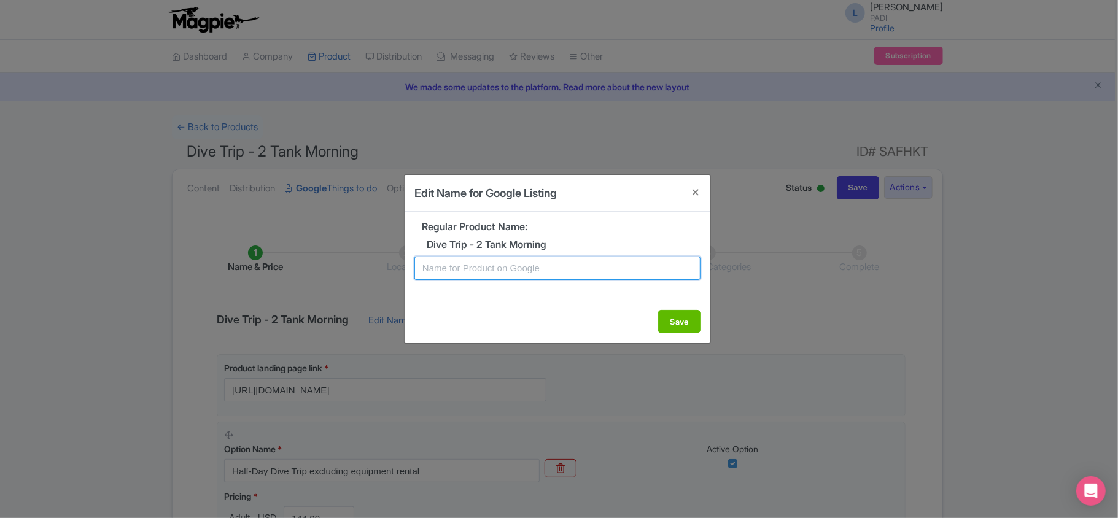
click at [458, 268] on input "text" at bounding box center [558, 268] width 286 height 23
paste input "Morning Double Dive in Sint Maarten – Fun Dive Tour for Certified Divers"
type input "Morning Double Dive in Sint Maarten – Fun Dive Tour for Certified Divers"
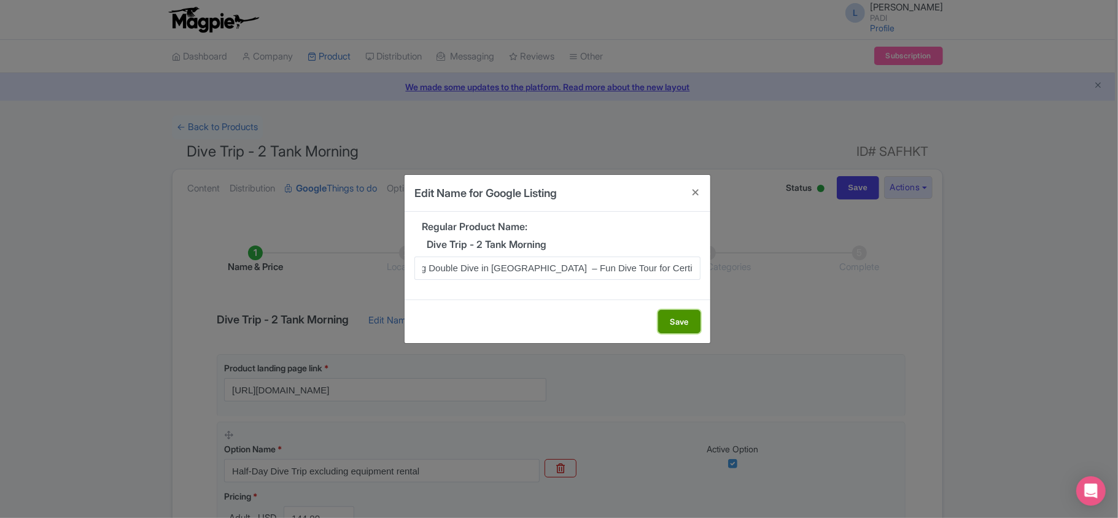
click at [676, 322] on button "Save" at bounding box center [679, 321] width 42 height 23
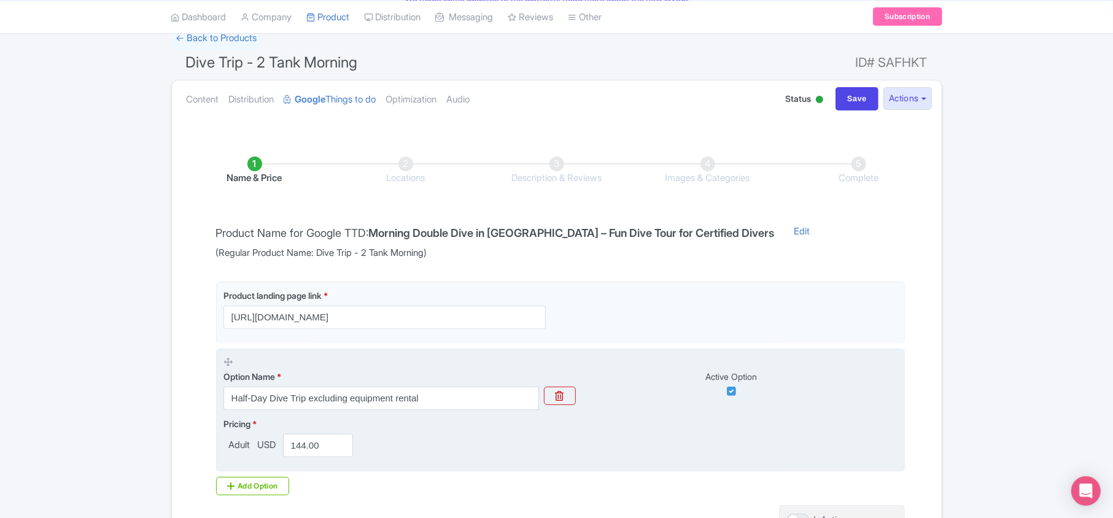
scroll to position [216, 0]
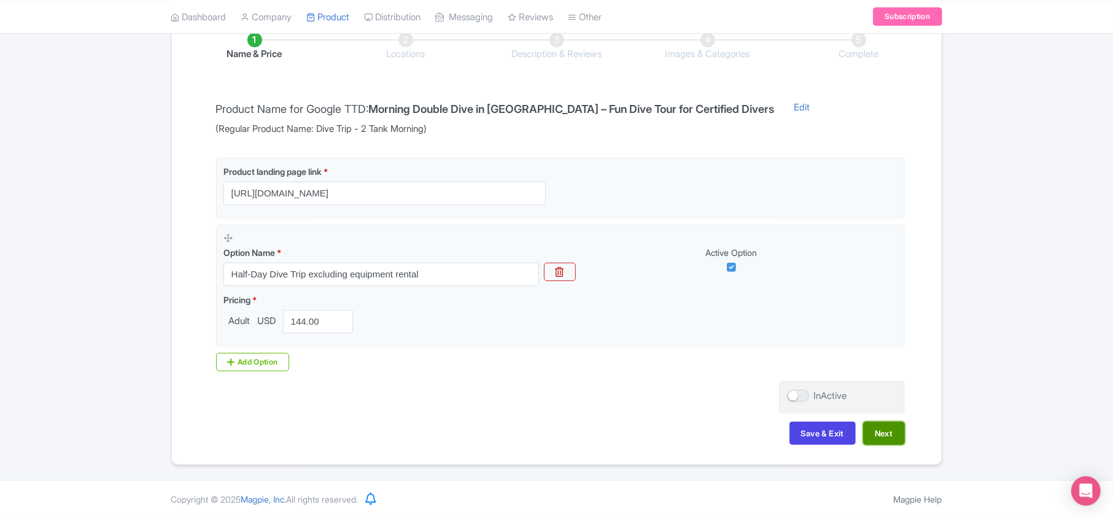
click at [897, 433] on button "Next" at bounding box center [884, 433] width 42 height 23
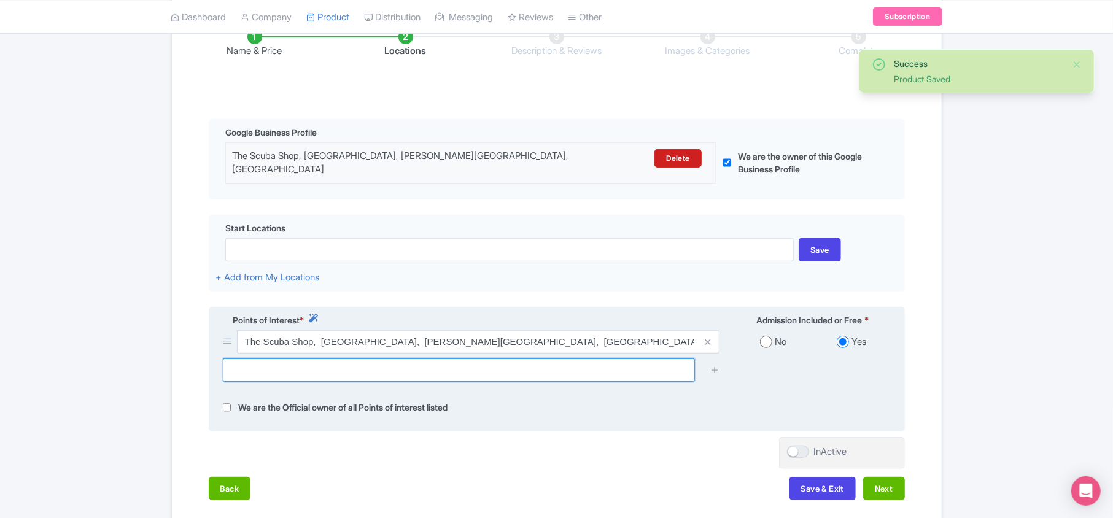
click at [341, 373] on input "text" at bounding box center [459, 370] width 472 height 23
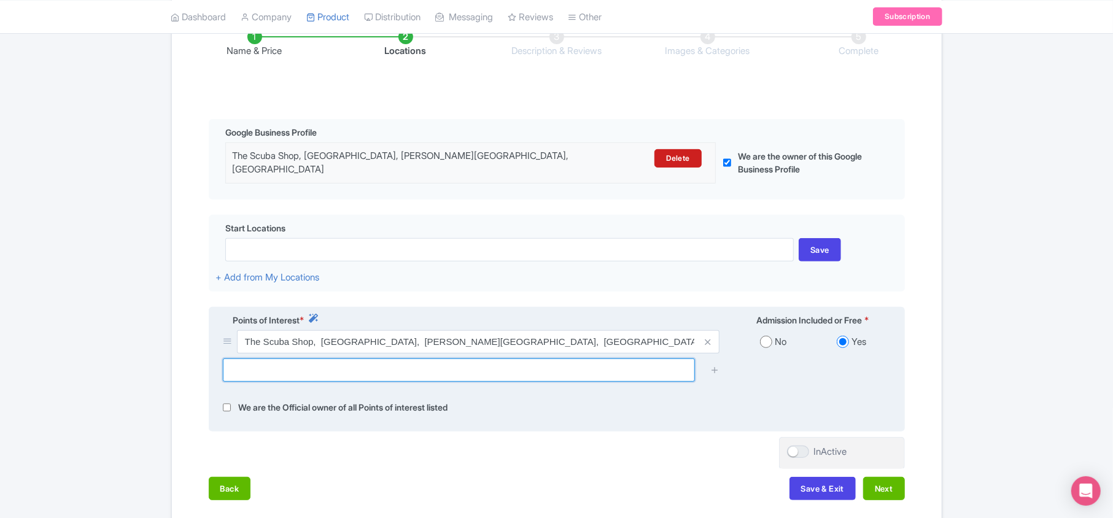
click at [310, 364] on input "text" at bounding box center [459, 370] width 472 height 23
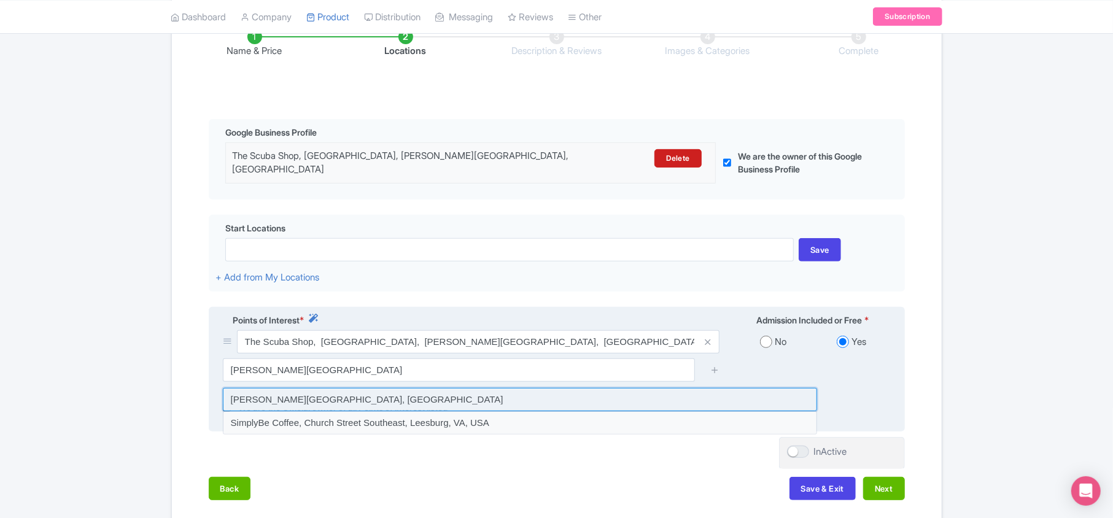
click at [289, 397] on input at bounding box center [520, 399] width 594 height 23
type input "Simpson Bay Beach, Sint Maarten"
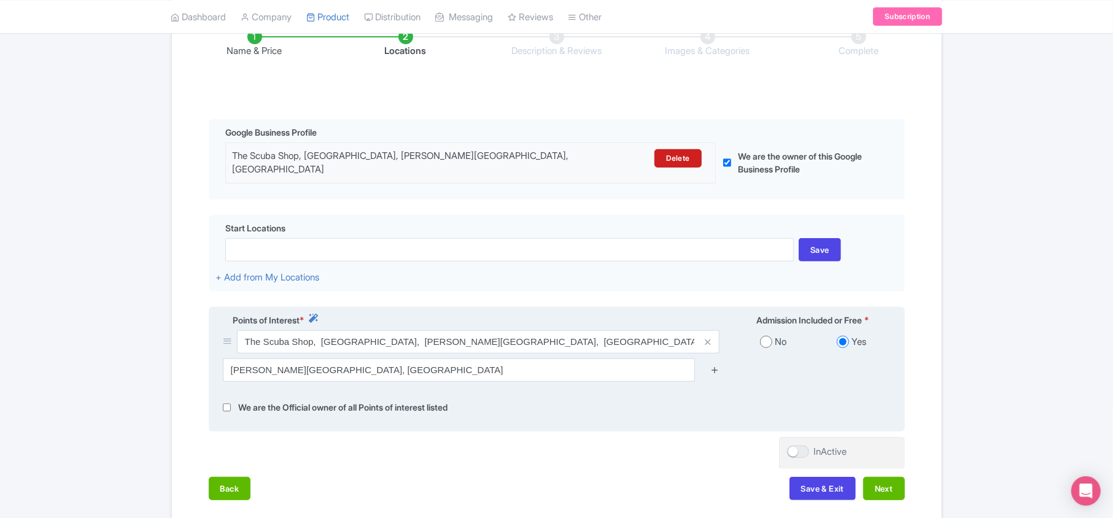
click at [713, 365] on icon at bounding box center [715, 369] width 9 height 9
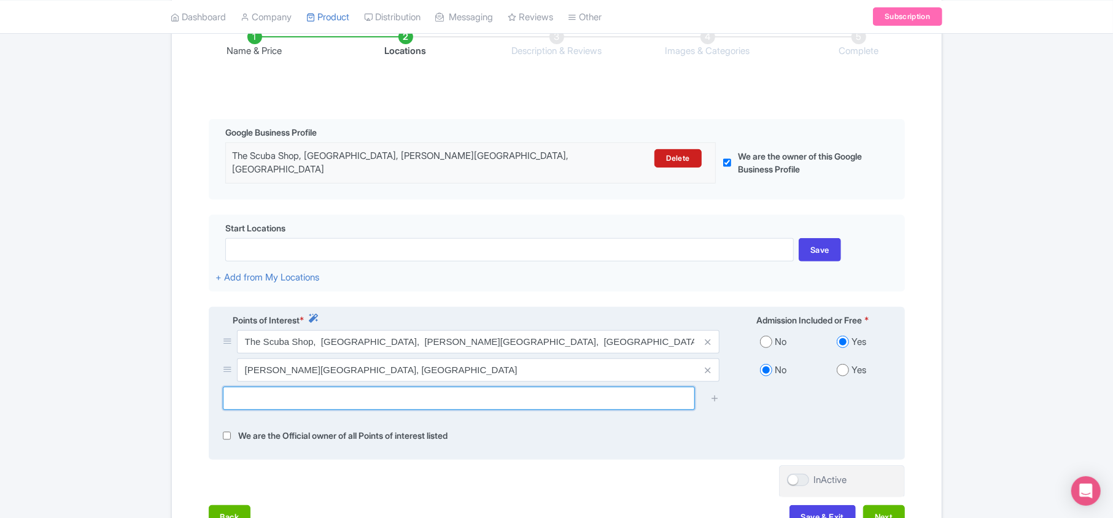
click at [249, 398] on input "text" at bounding box center [459, 398] width 472 height 23
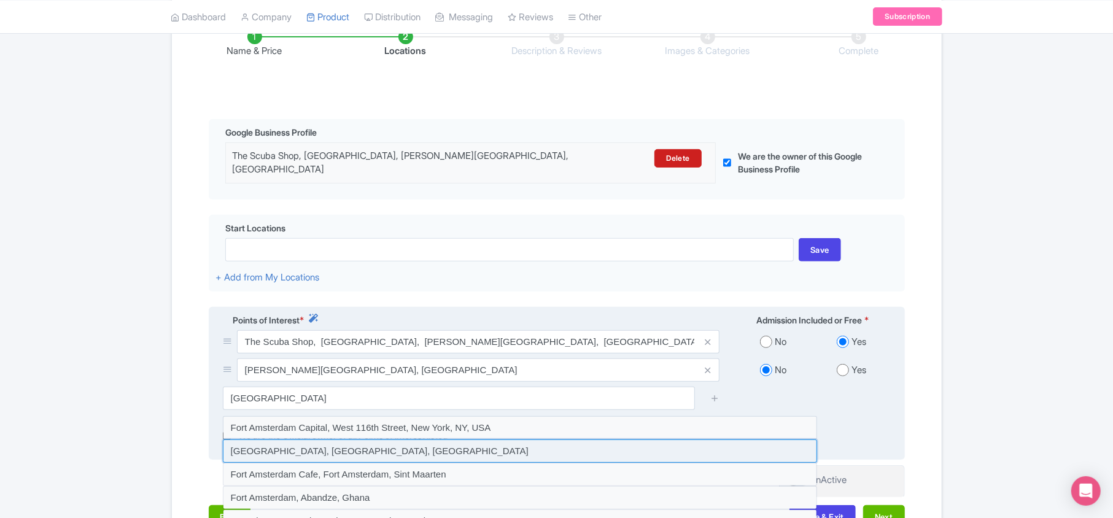
click at [357, 448] on input at bounding box center [520, 451] width 594 height 23
type input "Fort Amsterdam, Fort Amsterdam, Sint Maarten"
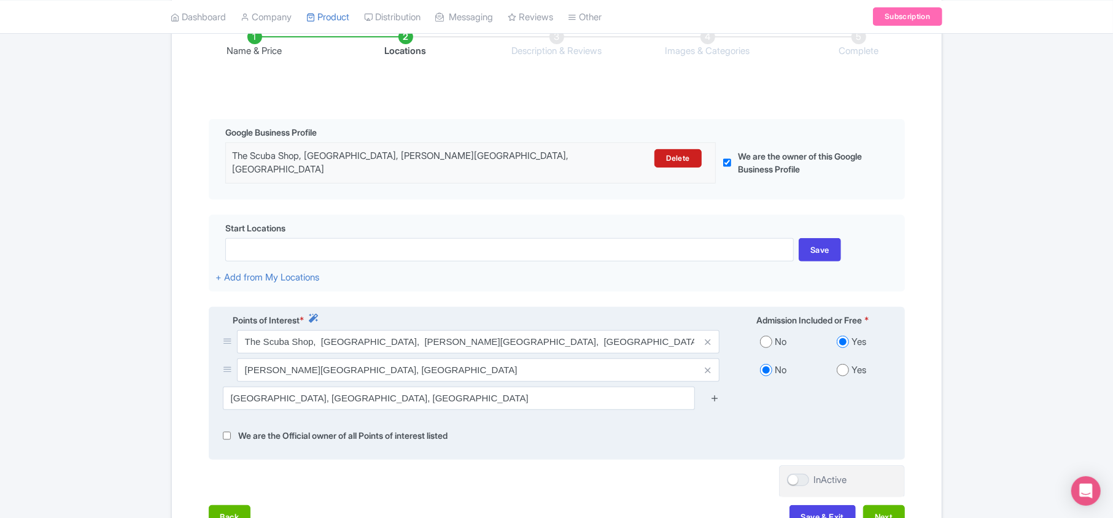
click at [713, 395] on icon at bounding box center [715, 398] width 9 height 9
click at [716, 394] on icon at bounding box center [715, 398] width 9 height 9
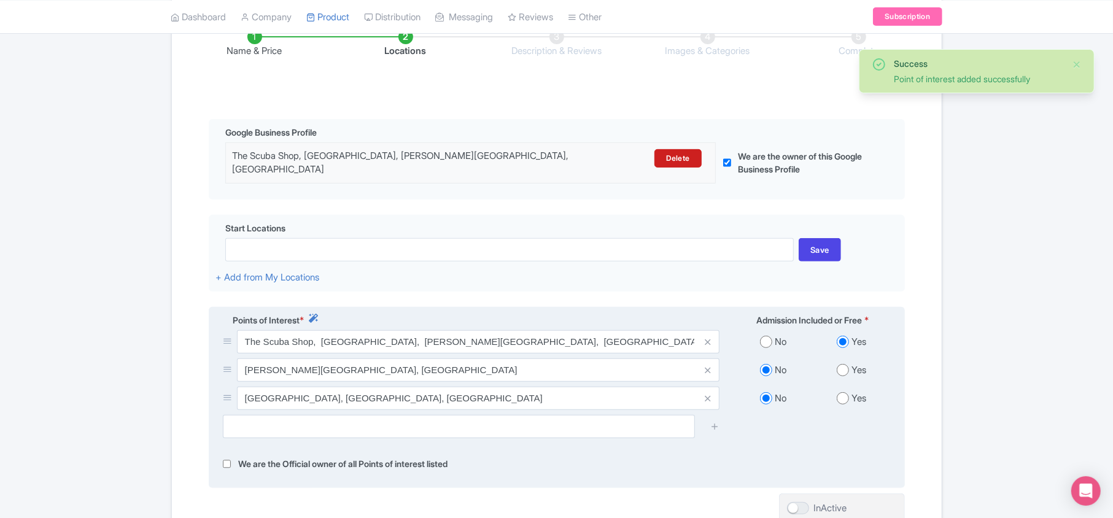
scroll to position [342, 0]
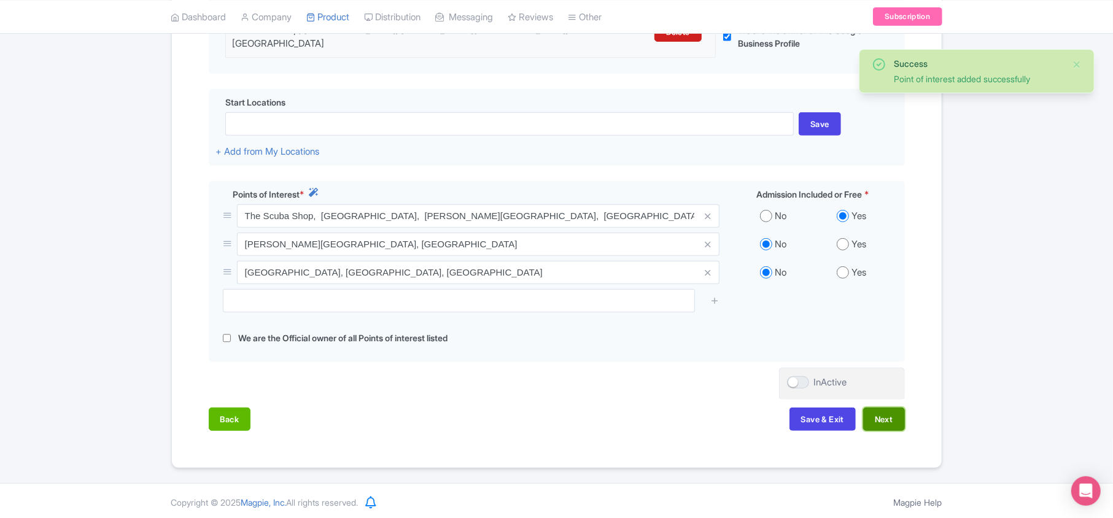
click at [886, 418] on button "Next" at bounding box center [884, 419] width 42 height 23
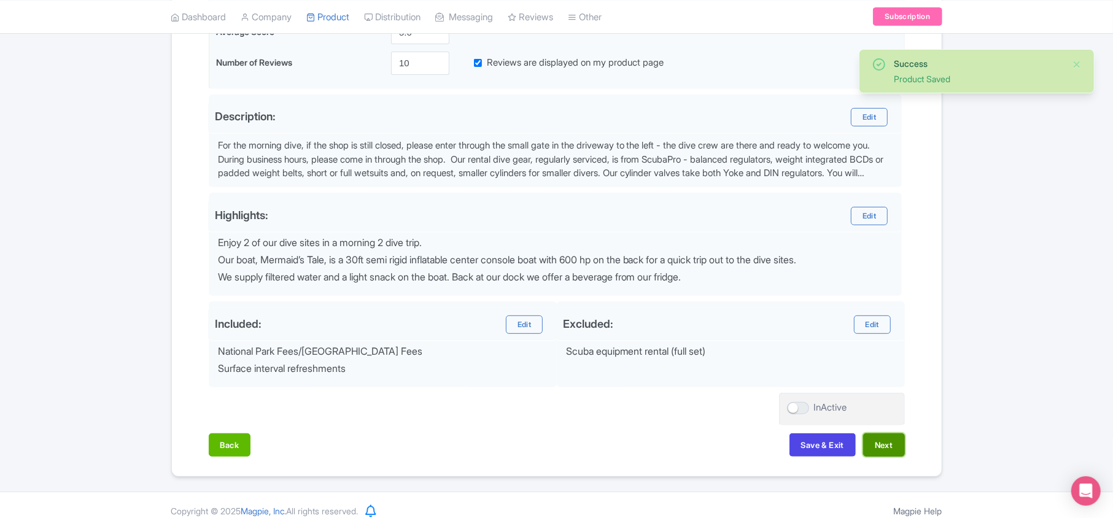
click at [875, 453] on button "Next" at bounding box center [884, 445] width 42 height 23
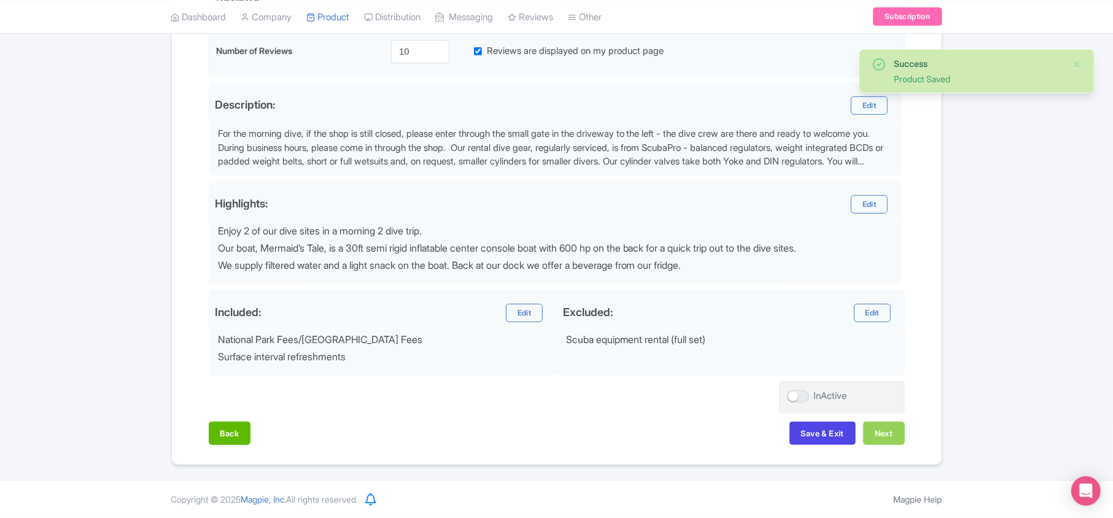
scroll to position [359, 0]
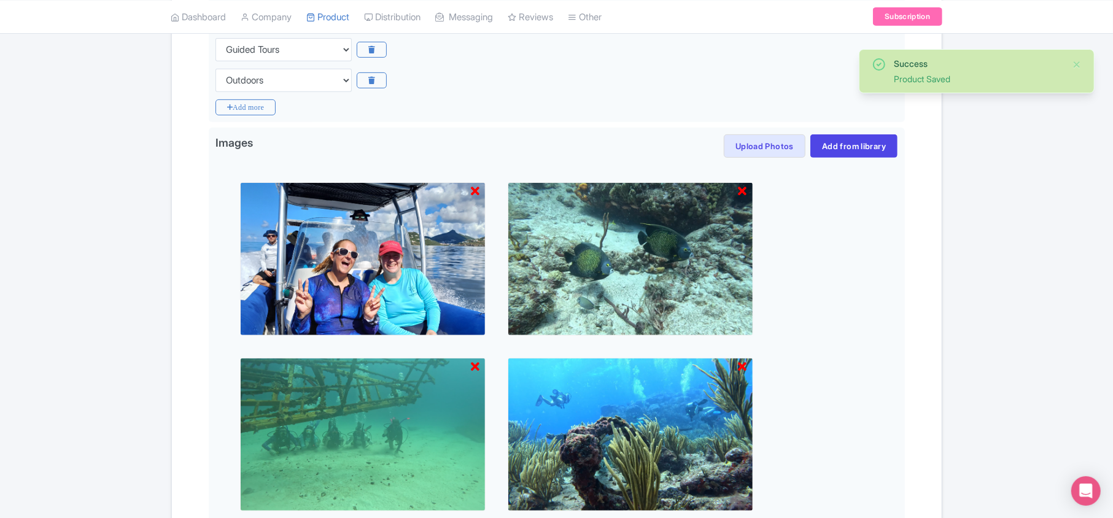
click at [883, 436] on div at bounding box center [557, 435] width 683 height 554
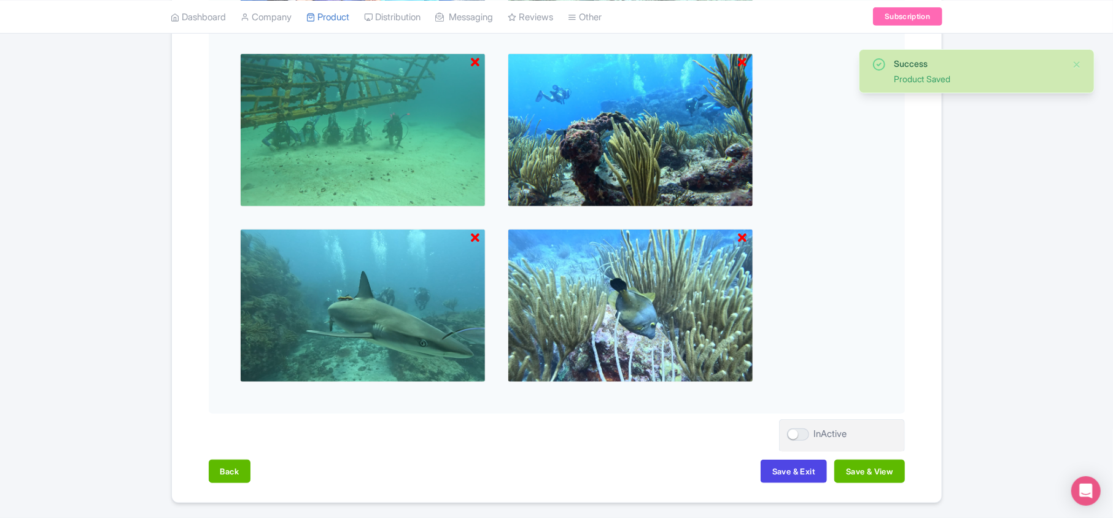
scroll to position [704, 0]
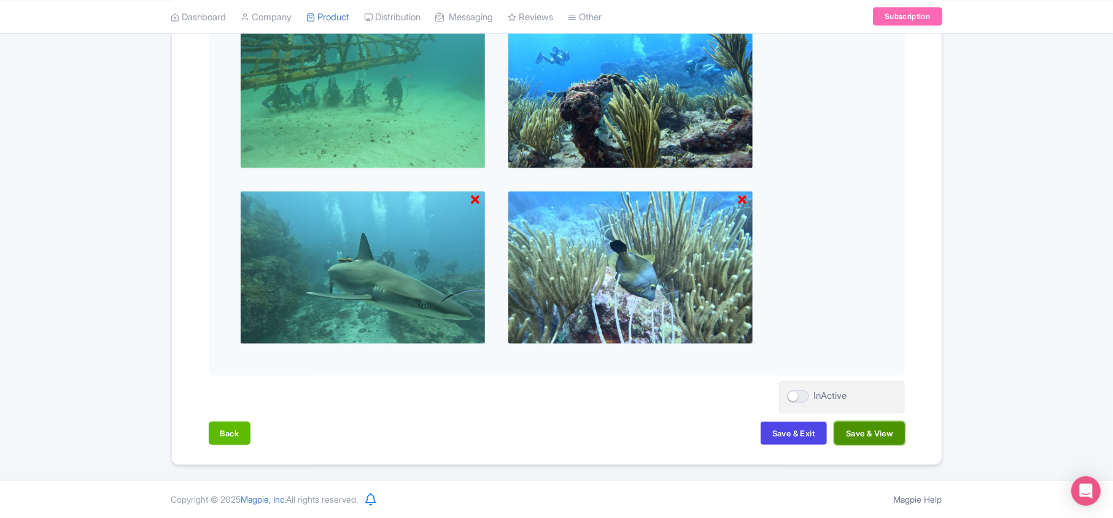
click at [882, 434] on button "Save & View" at bounding box center [870, 433] width 70 height 23
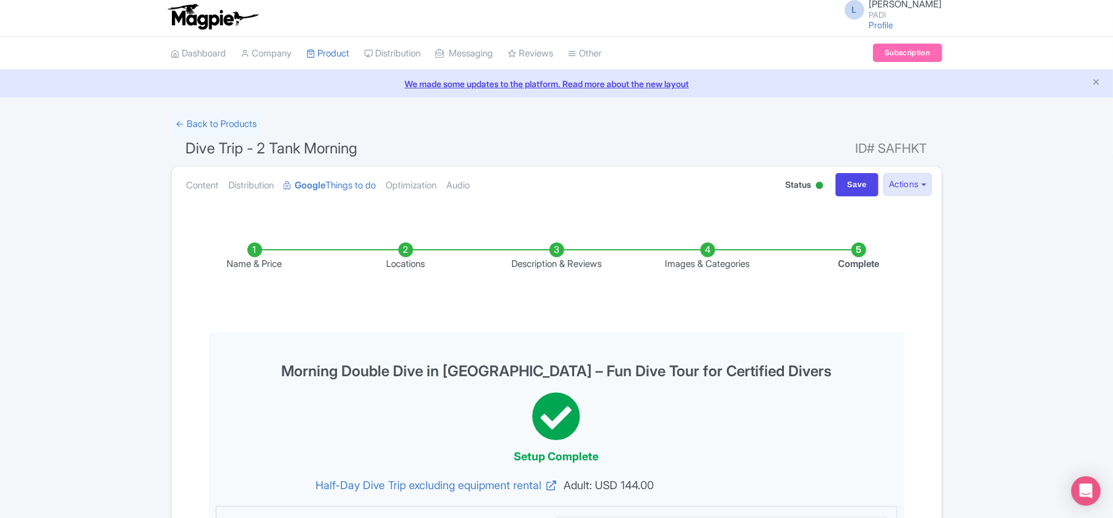
scroll to position [0, 0]
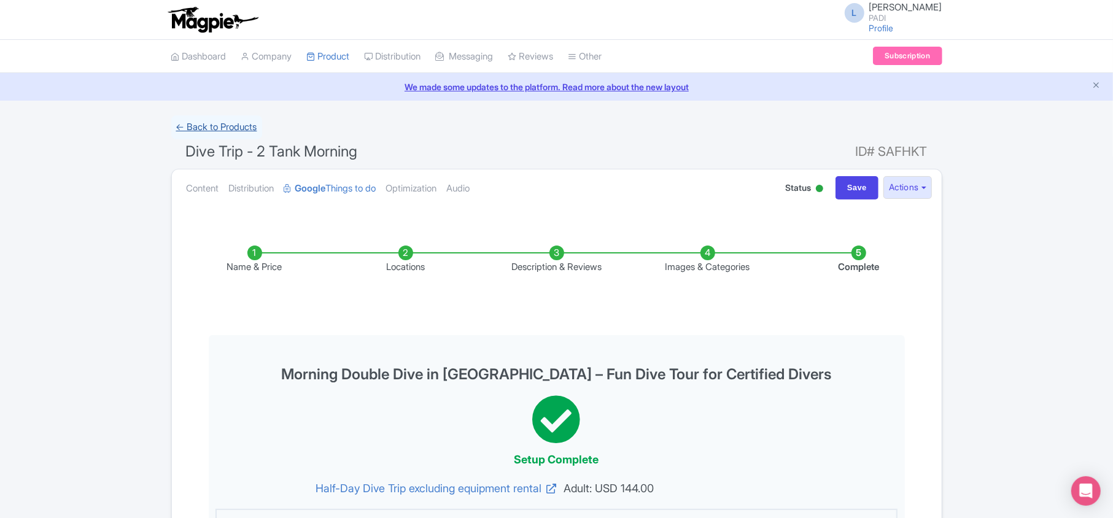
click at [219, 123] on link "← Back to Products" at bounding box center [216, 127] width 91 height 24
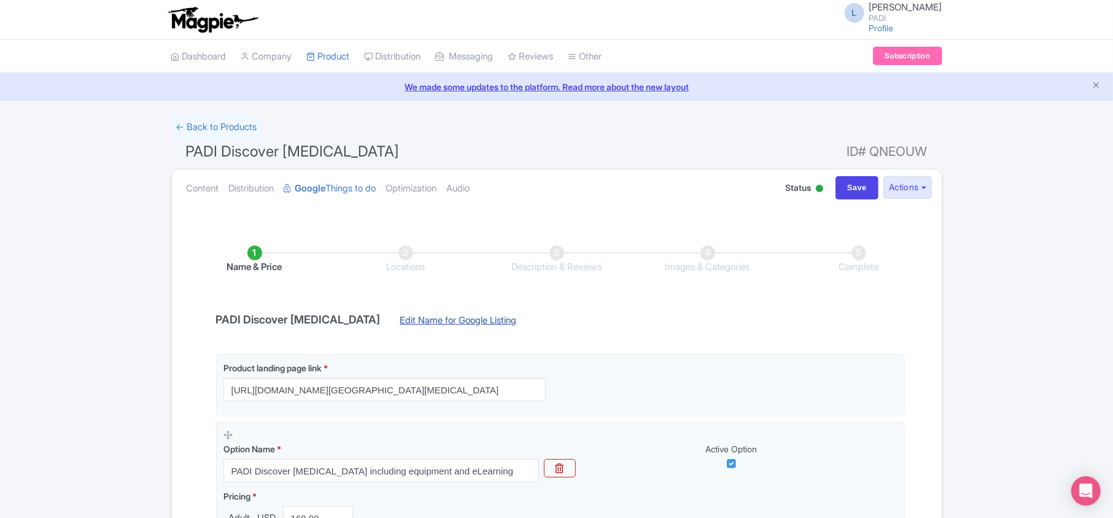
click at [411, 317] on link "Edit Name for Google Listing" at bounding box center [458, 324] width 141 height 20
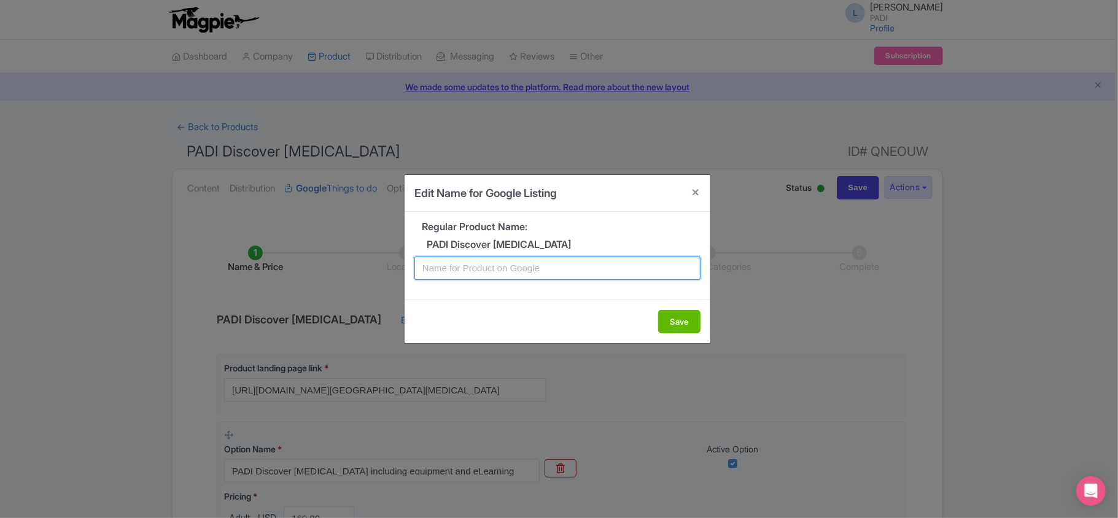
click at [469, 274] on input "text" at bounding box center [558, 268] width 286 height 23
paste input "Sint Maarten Discovery Dive: Introductory Scuba Adventure for New Divers"
type input "Sint Maarten Discovery Dive: Introductory Scuba Adventure for New Divers"
click at [695, 320] on button "Save" at bounding box center [679, 321] width 42 height 23
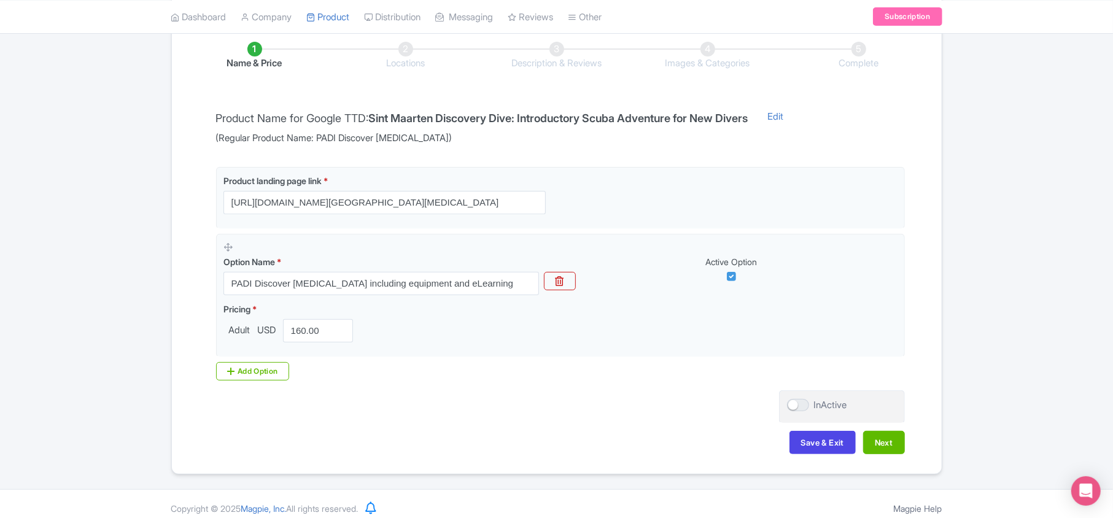
scroll to position [216, 0]
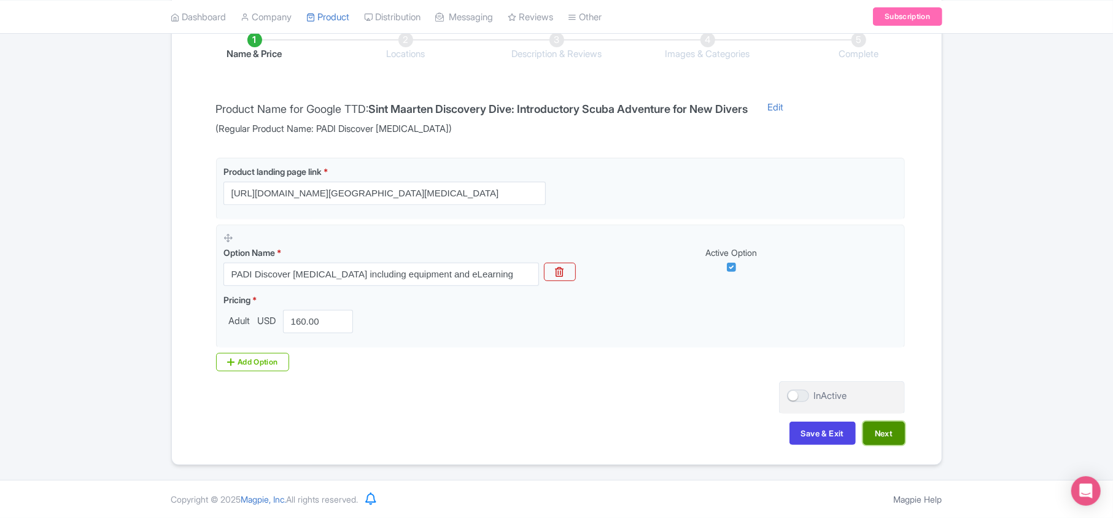
click at [875, 434] on button "Next" at bounding box center [884, 433] width 42 height 23
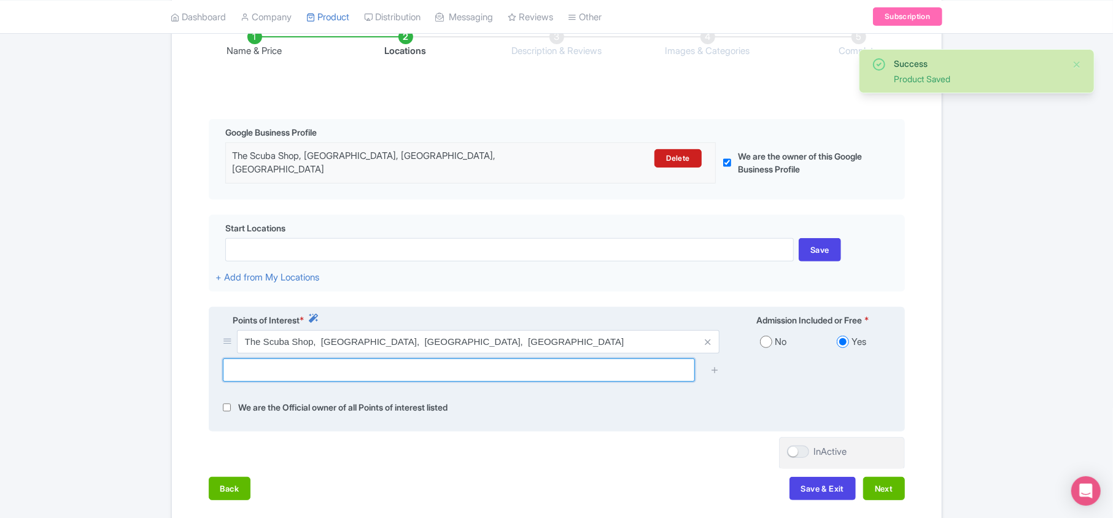
click at [436, 370] on input "text" at bounding box center [459, 370] width 472 height 23
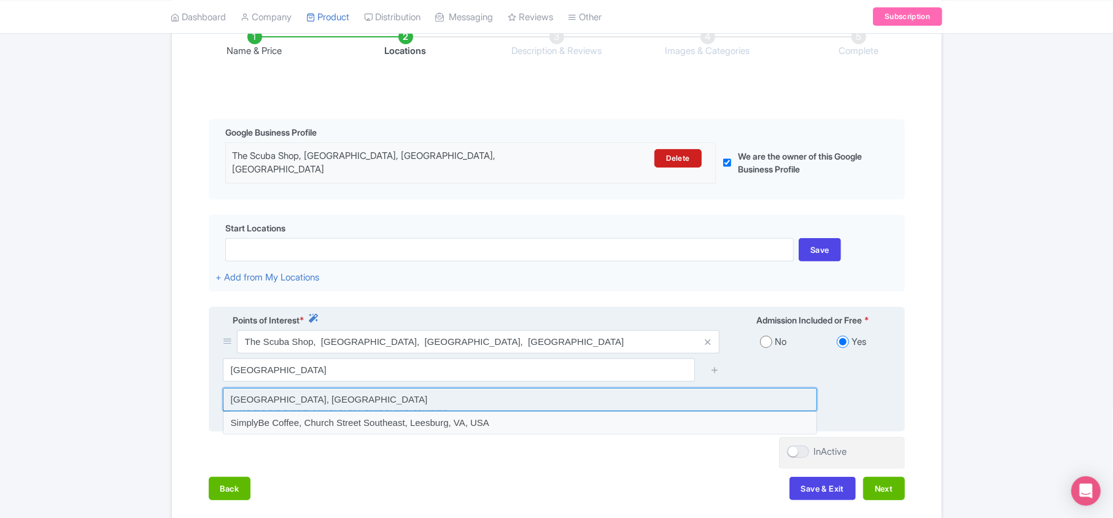
click at [351, 396] on input at bounding box center [520, 399] width 594 height 23
type input "Simpson Bay Beach, Sint Maarten"
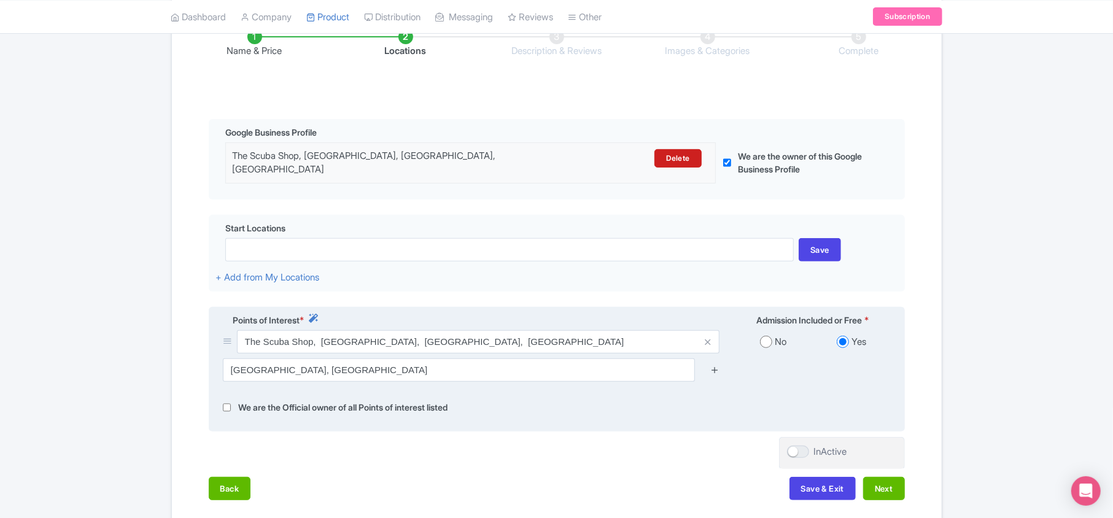
click at [712, 365] on icon at bounding box center [715, 369] width 9 height 9
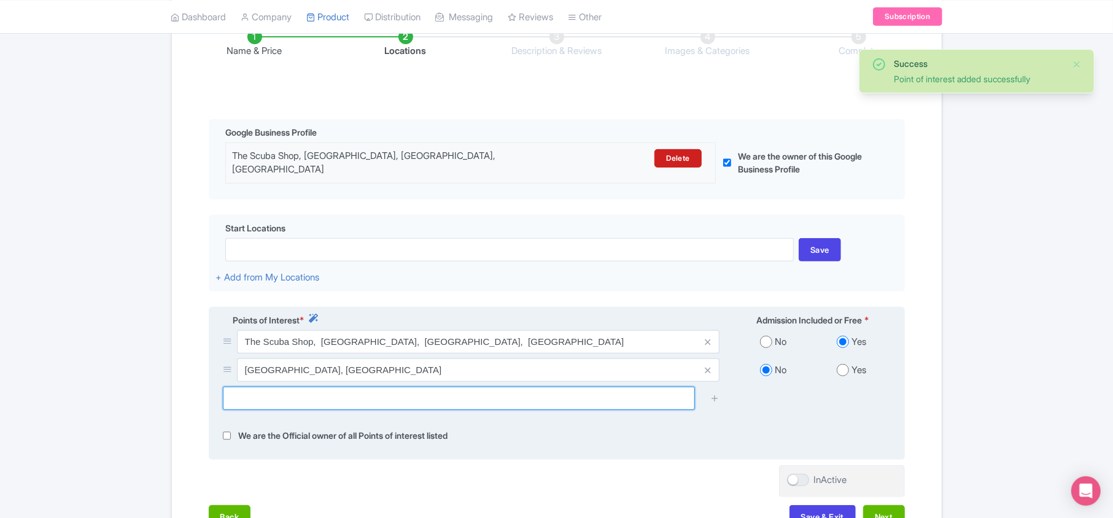
click at [376, 396] on input "text" at bounding box center [459, 398] width 472 height 23
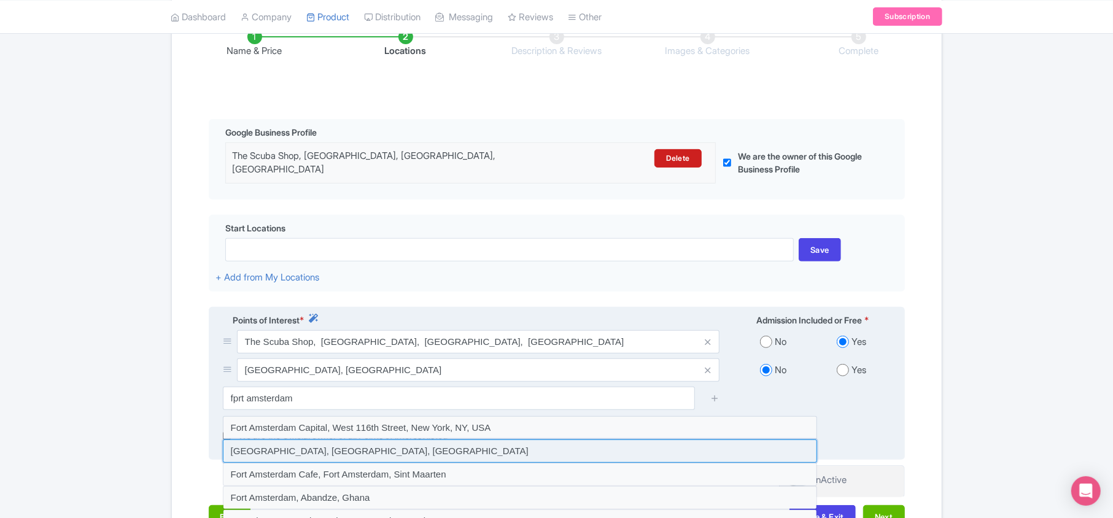
click at [264, 445] on input at bounding box center [520, 451] width 594 height 23
type input "Fort Amsterdam, Fort Amsterdam, Sint Maarten"
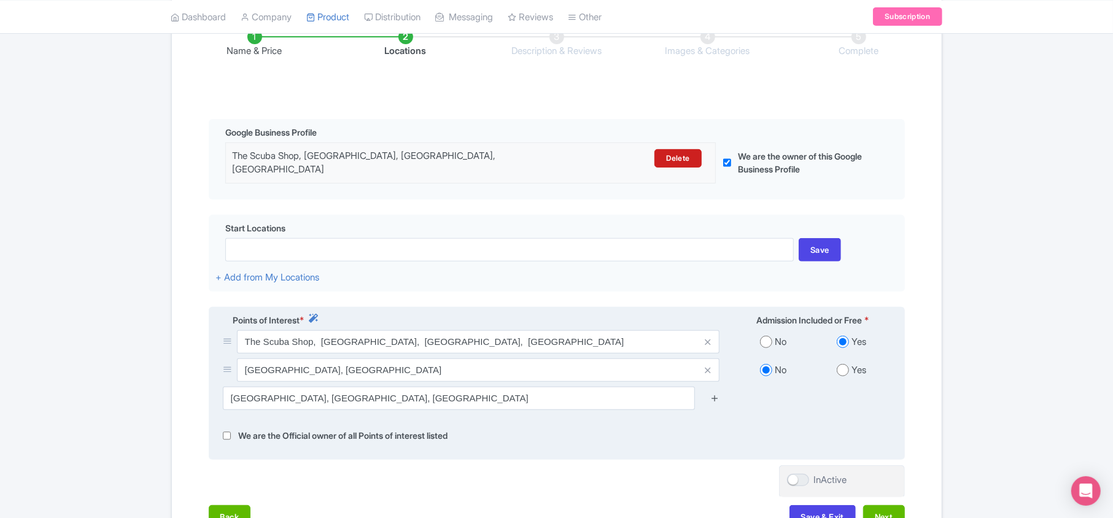
click at [713, 394] on icon at bounding box center [715, 398] width 9 height 9
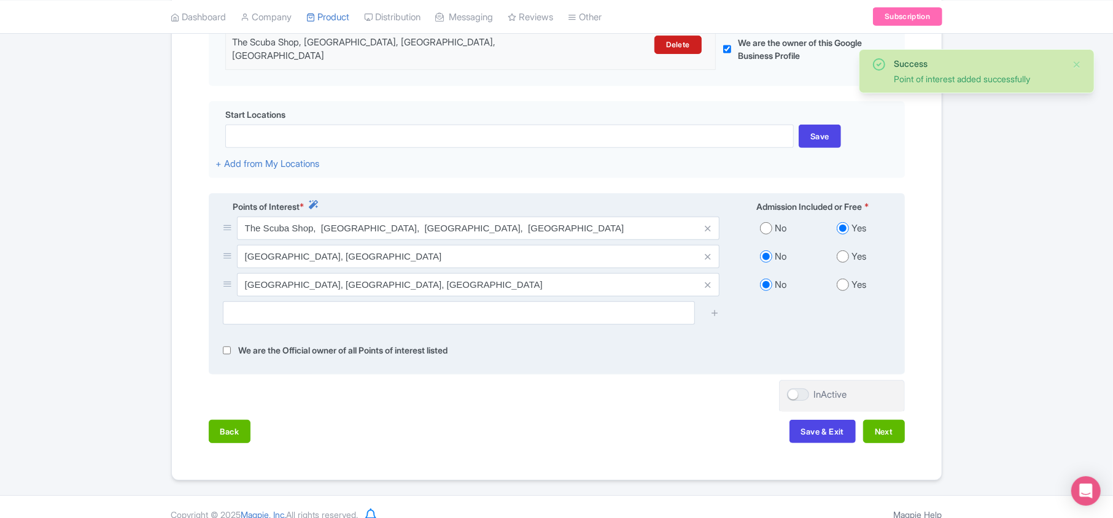
scroll to position [342, 0]
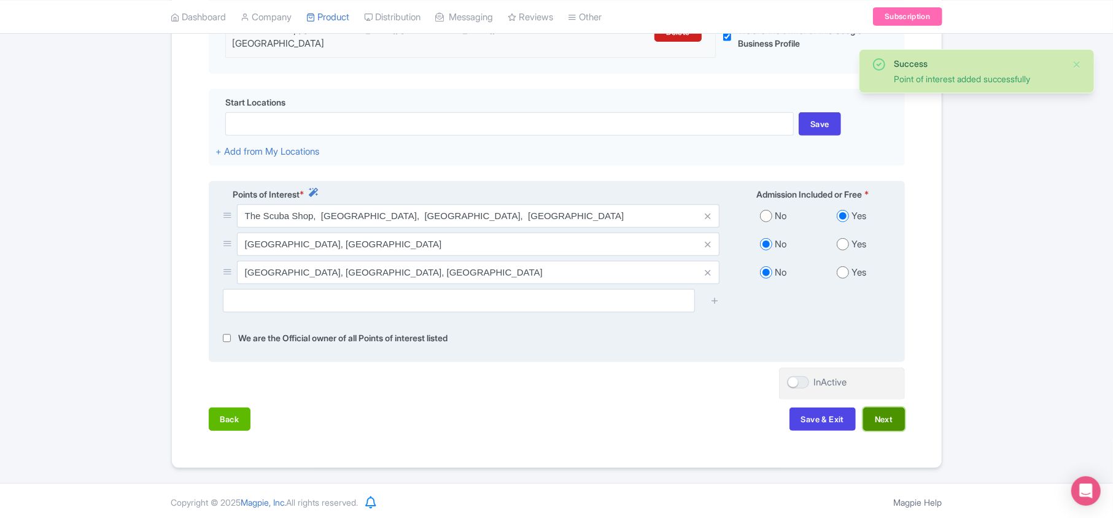
click at [877, 416] on button "Next" at bounding box center [884, 419] width 42 height 23
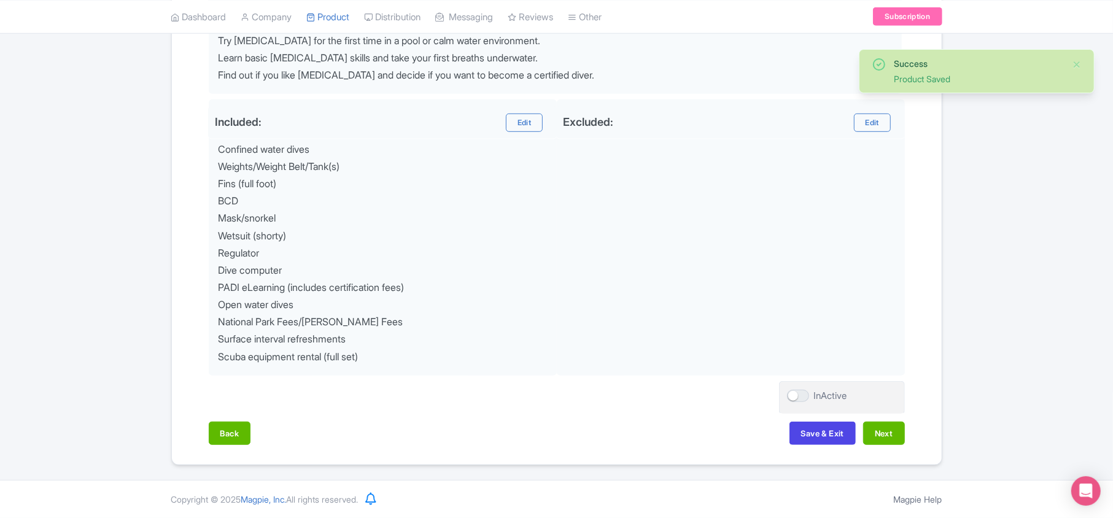
scroll to position [548, 0]
click at [887, 434] on button "Next" at bounding box center [884, 433] width 42 height 23
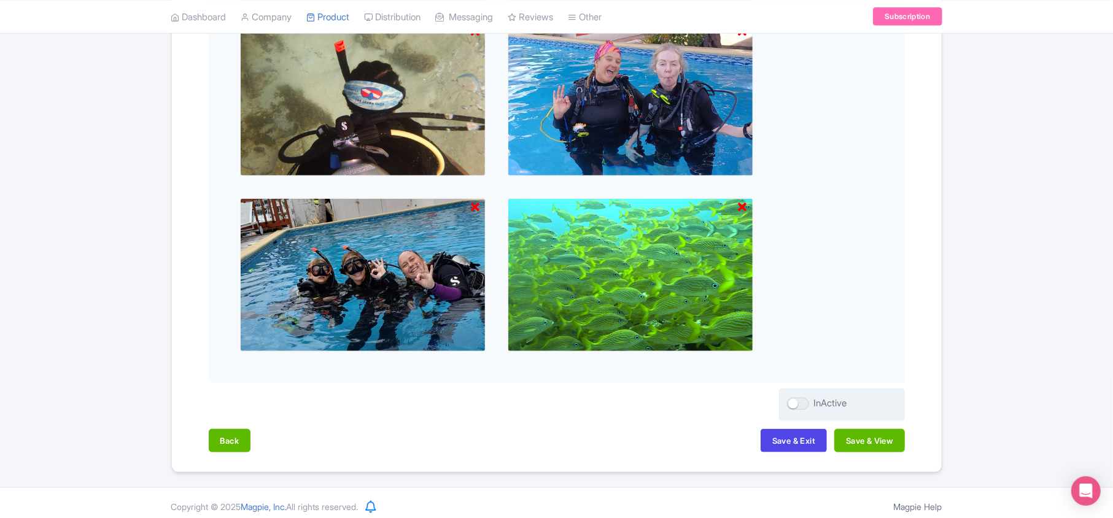
scroll to position [880, 0]
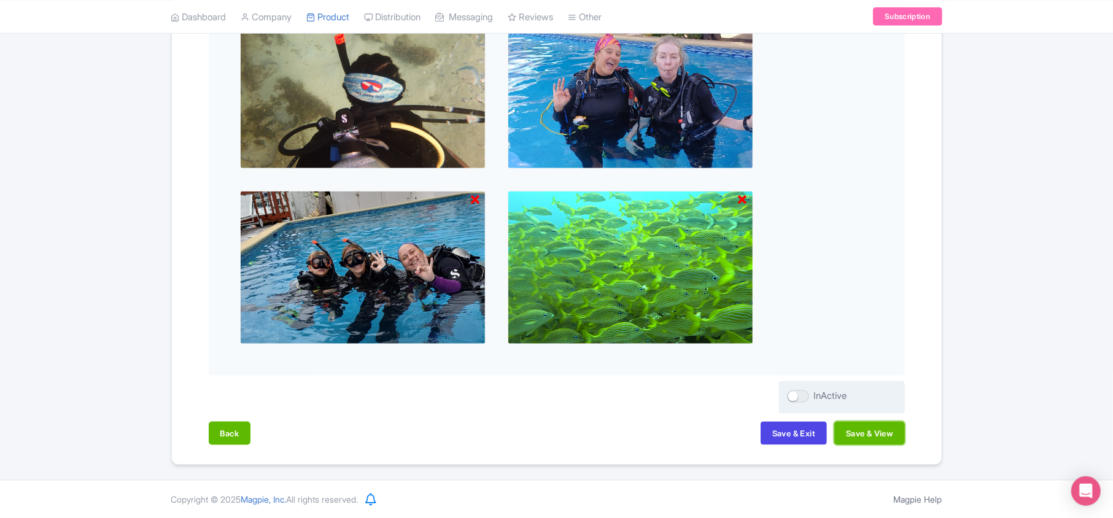
click at [886, 435] on button "Save & View" at bounding box center [870, 433] width 70 height 23
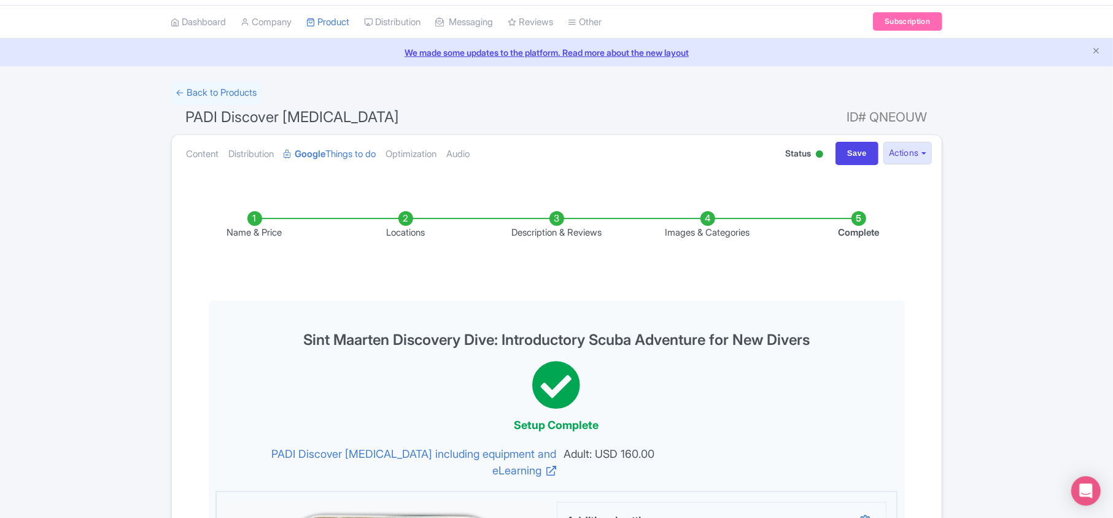
scroll to position [0, 0]
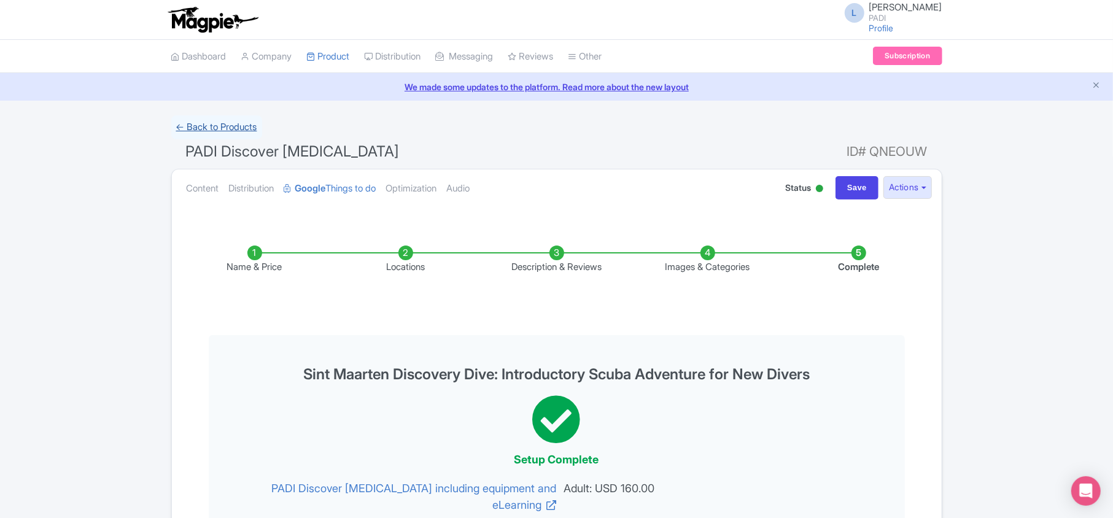
click at [230, 123] on link "← Back to Products" at bounding box center [216, 127] width 91 height 24
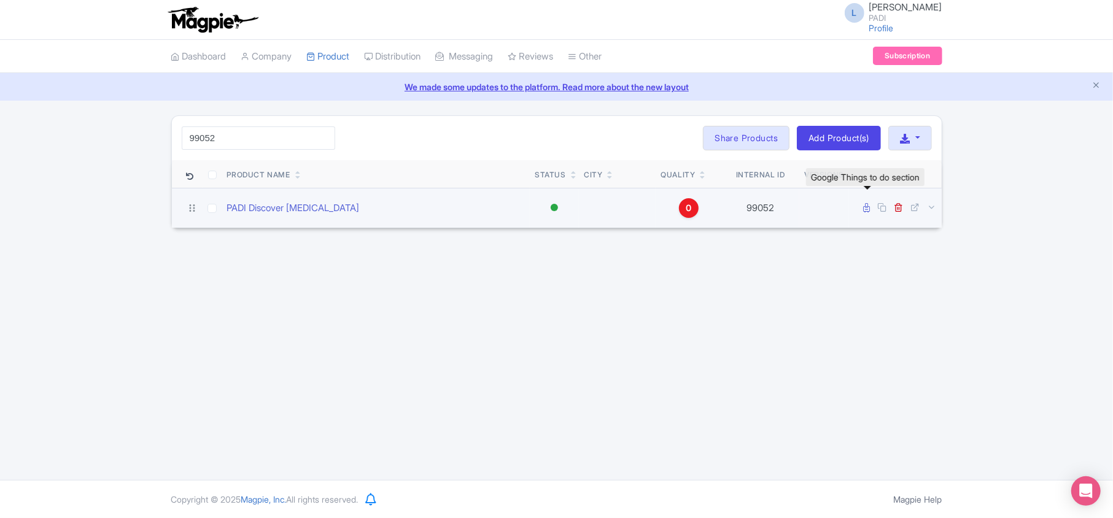
type input "99052"
click at [865, 208] on icon at bounding box center [867, 207] width 7 height 9
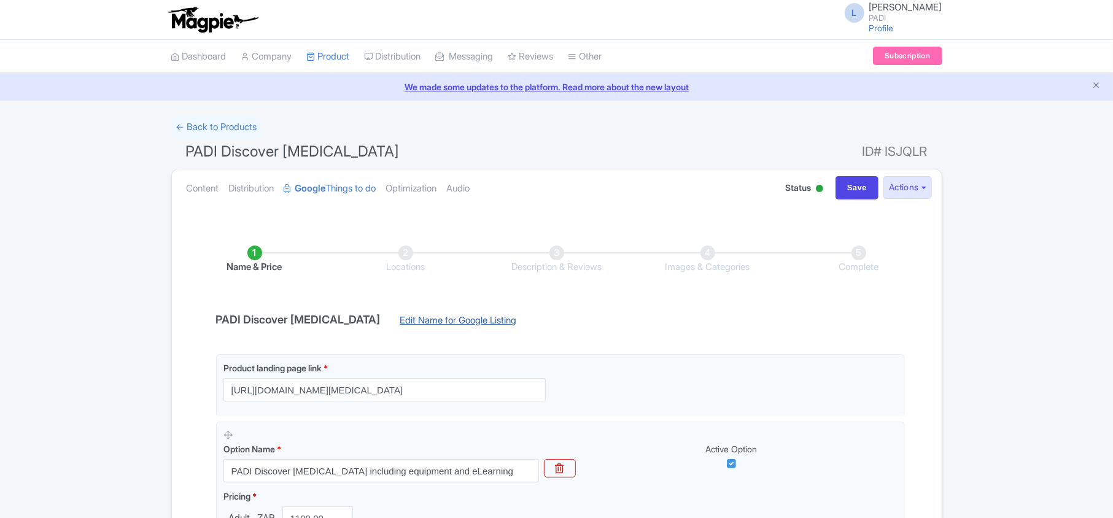
click at [479, 322] on link "Edit Name for Google Listing" at bounding box center [458, 324] width 141 height 20
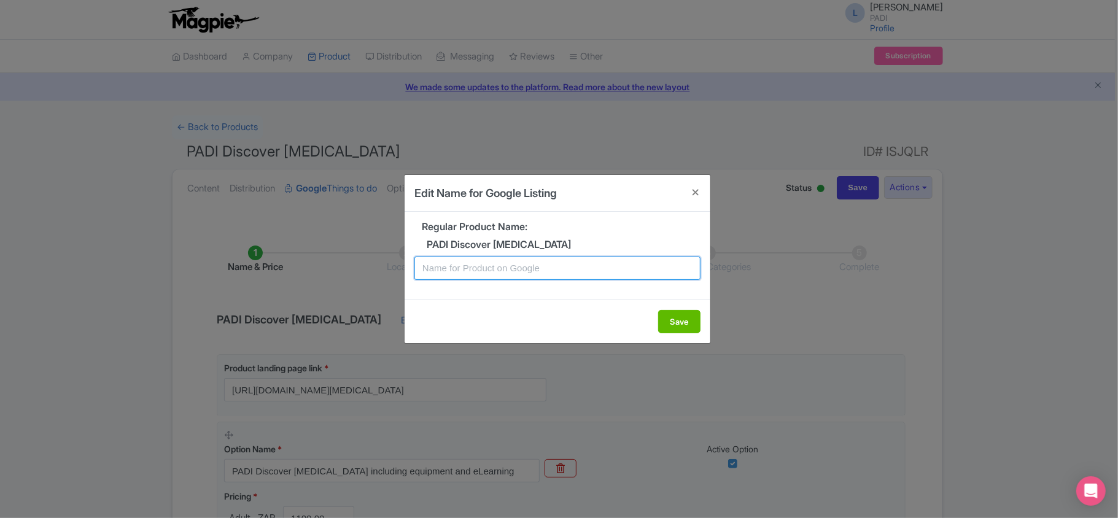
click at [504, 271] on input "text" at bounding box center [558, 268] width 286 height 23
paste input "Pretoria Discovery Dive – Try Scuba Diving for the First Time"
type input "Pretoria Discovery Dive – Try Scuba Diving for the First Time"
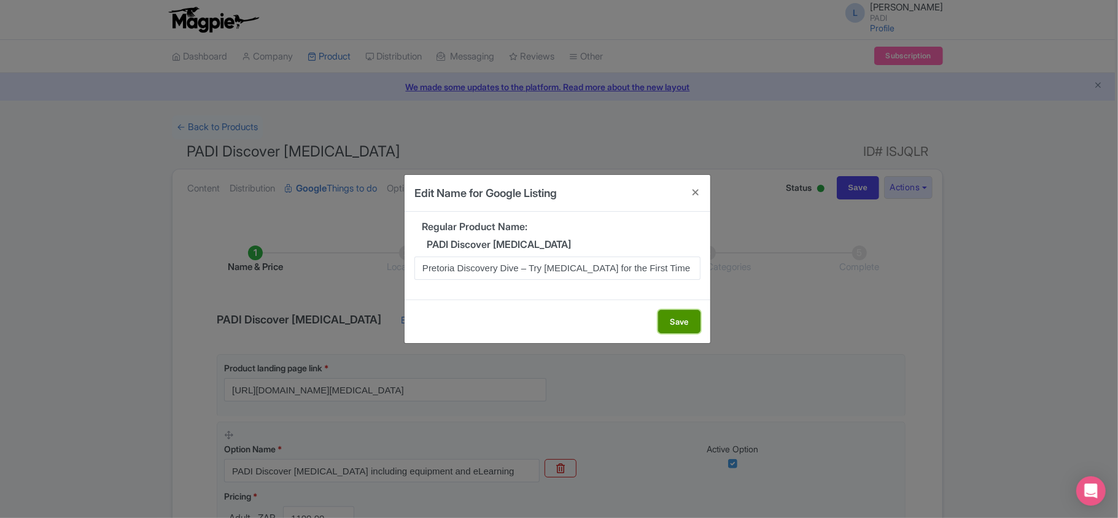
click at [677, 322] on button "Save" at bounding box center [679, 321] width 42 height 23
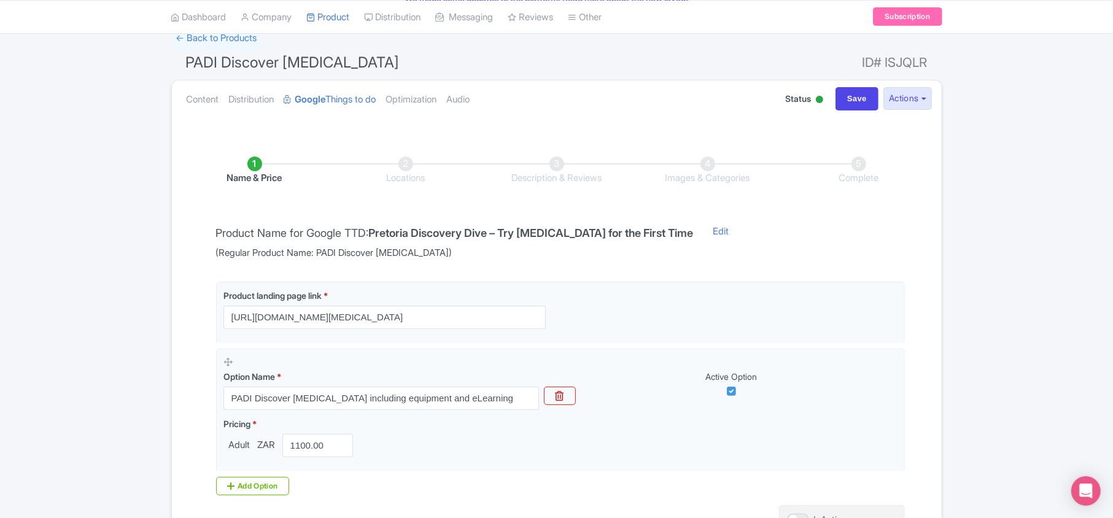
scroll to position [216, 0]
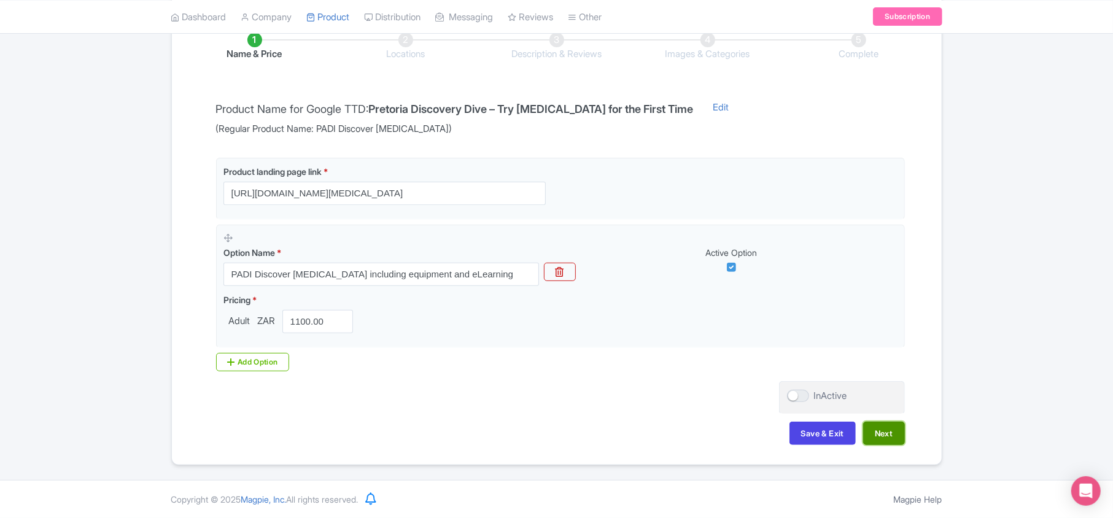
click at [887, 432] on button "Next" at bounding box center [884, 433] width 42 height 23
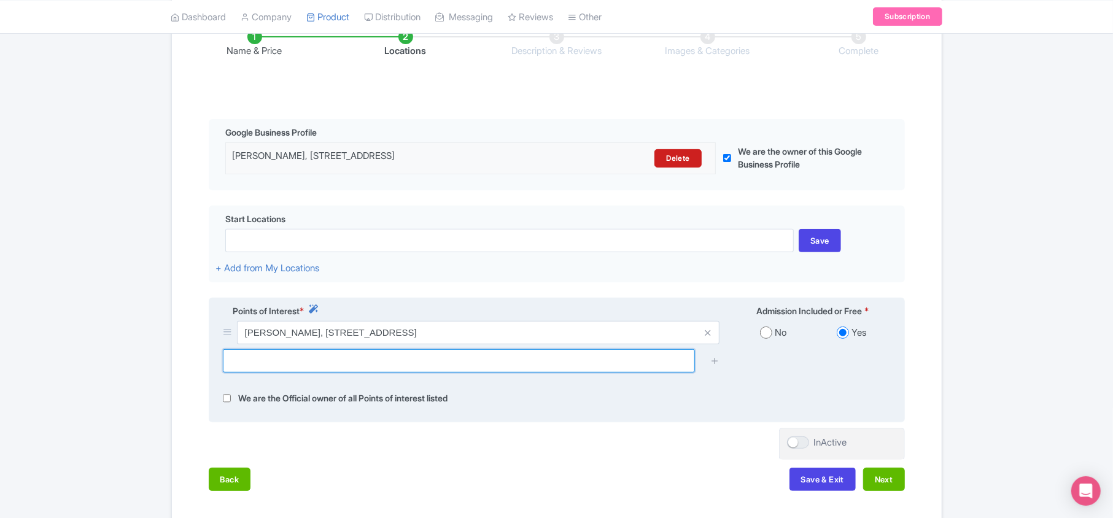
click at [292, 365] on input "text" at bounding box center [459, 360] width 472 height 23
paste input "Sodwana Bay National Park"
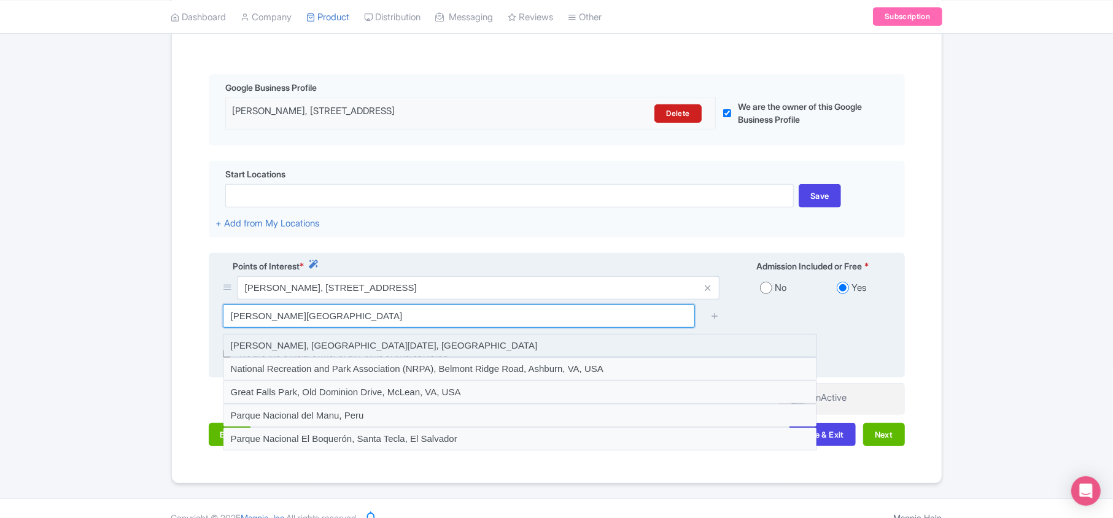
scroll to position [286, 0]
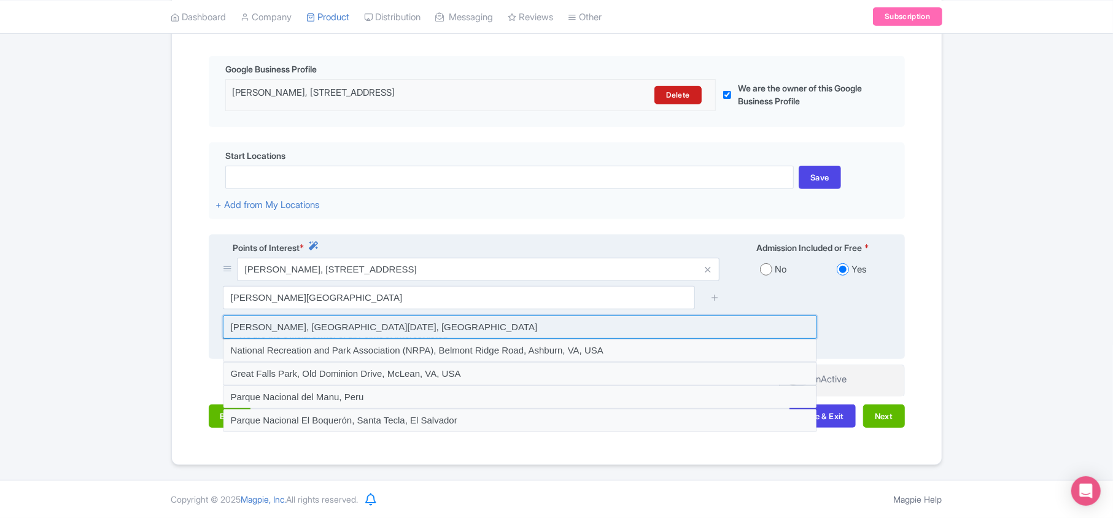
click at [308, 327] on input at bounding box center [520, 327] width 594 height 23
type input "Sodwana Bay, St Lucia, South Africa"
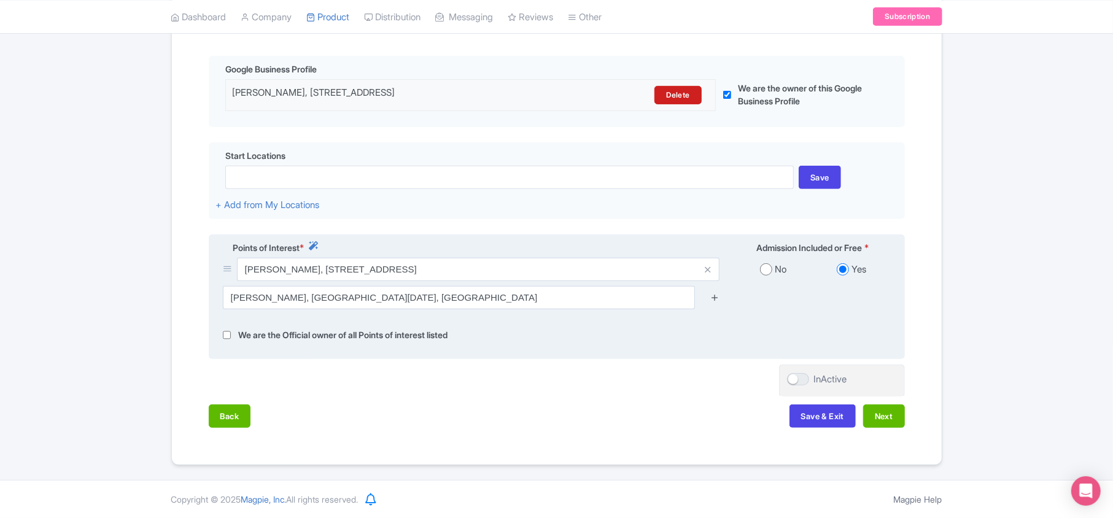
click at [715, 293] on icon at bounding box center [715, 297] width 9 height 9
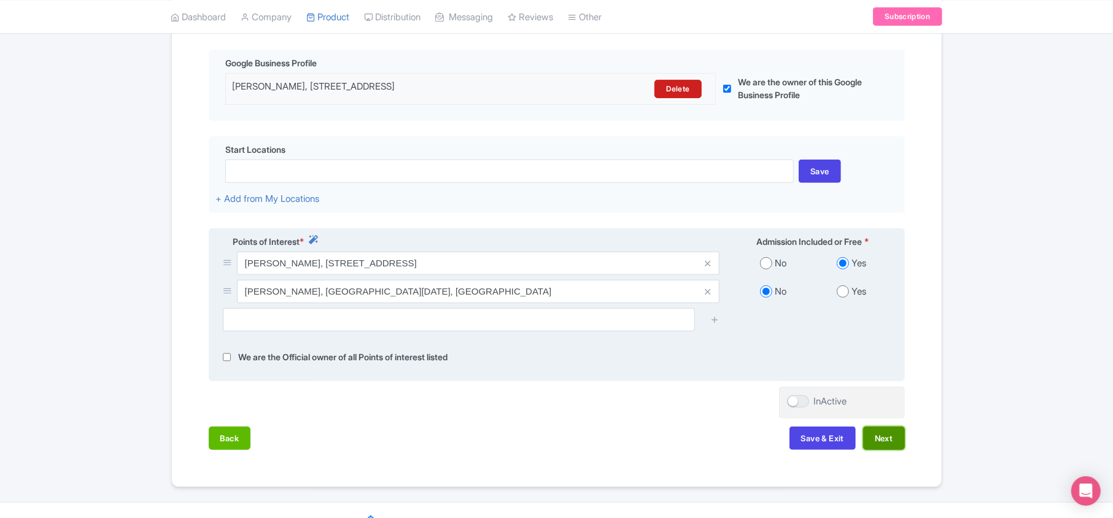
click at [882, 445] on button "Next" at bounding box center [884, 438] width 42 height 23
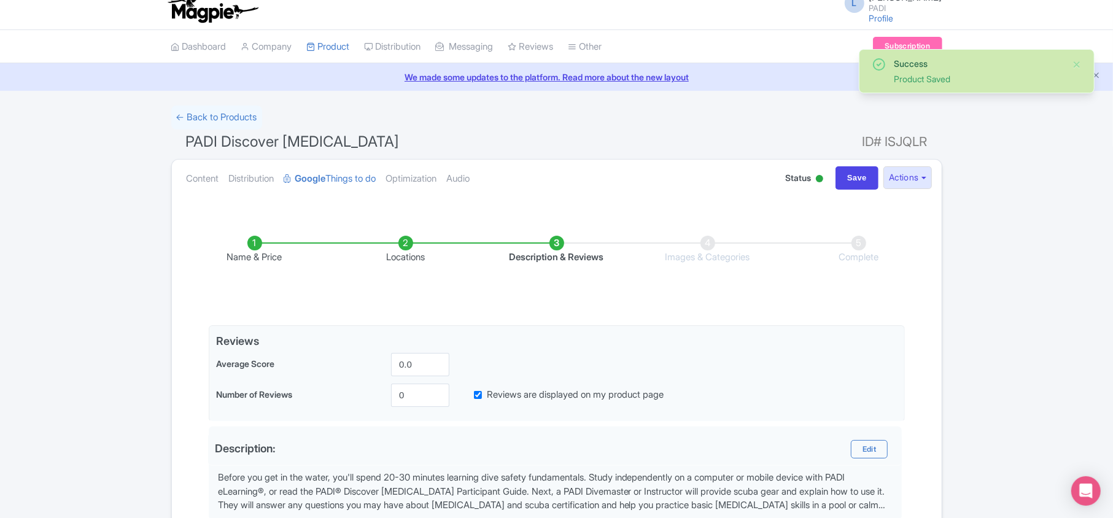
scroll to position [6, 0]
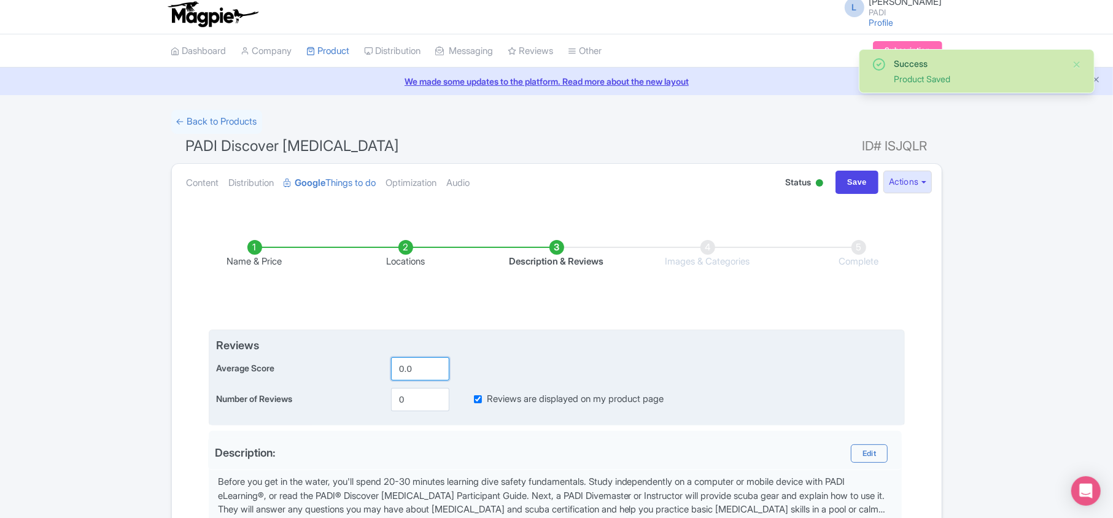
drag, startPoint x: 413, startPoint y: 368, endPoint x: 342, endPoint y: 357, distance: 71.6
click at [342, 357] on div "Reviews Average Score 0.0 Number of Reviews 0 Reviews are displayed on my produ…" at bounding box center [557, 374] width 682 height 74
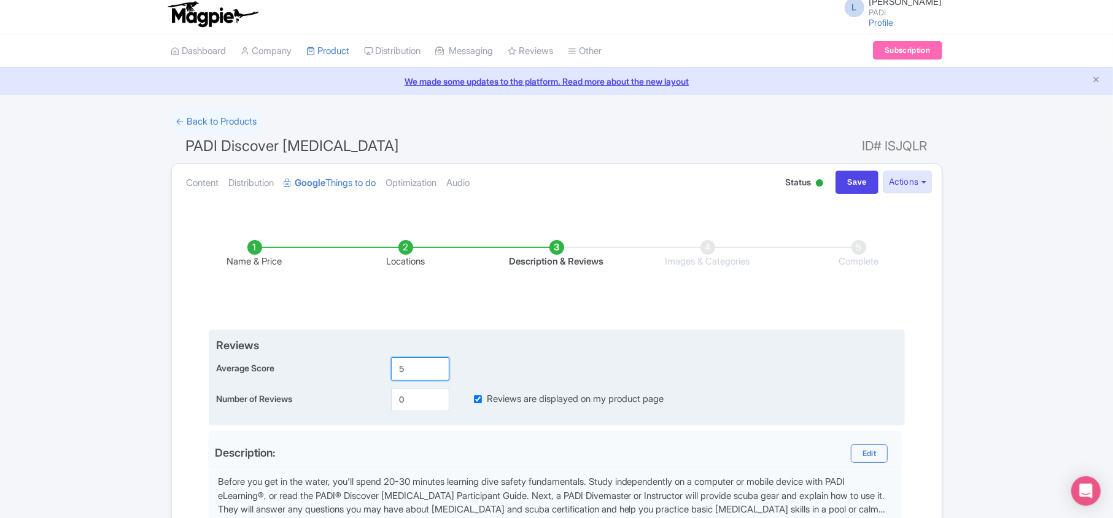
type input "5"
click at [426, 398] on input "0" at bounding box center [420, 399] width 58 height 23
drag, startPoint x: 415, startPoint y: 399, endPoint x: 389, endPoint y: 399, distance: 25.8
click at [389, 399] on div "0" at bounding box center [420, 399] width 68 height 23
type input "1"
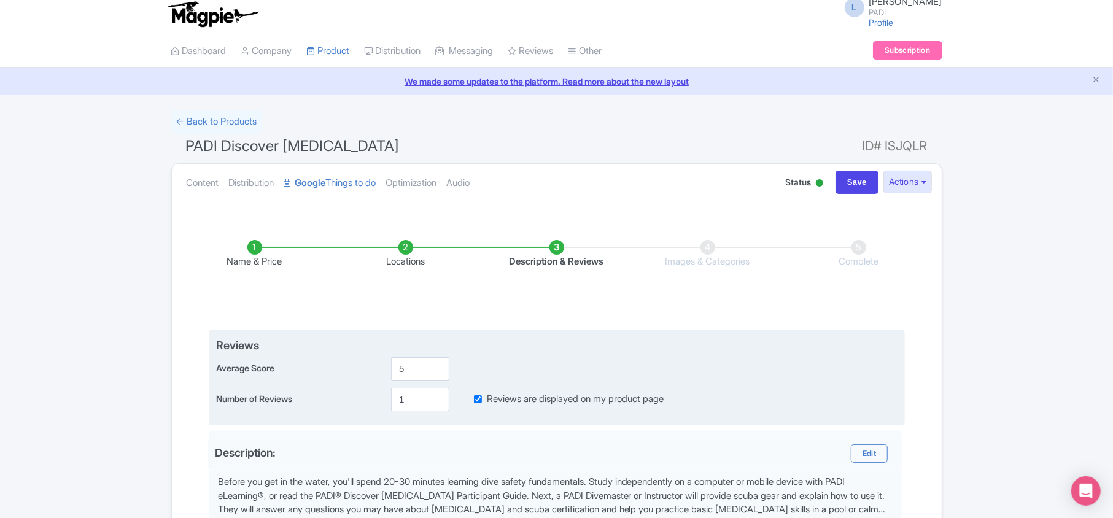
click at [516, 357] on div "Reviews Average Score 5 Number of Reviews 1 Reviews are displayed on my product…" at bounding box center [557, 374] width 682 height 74
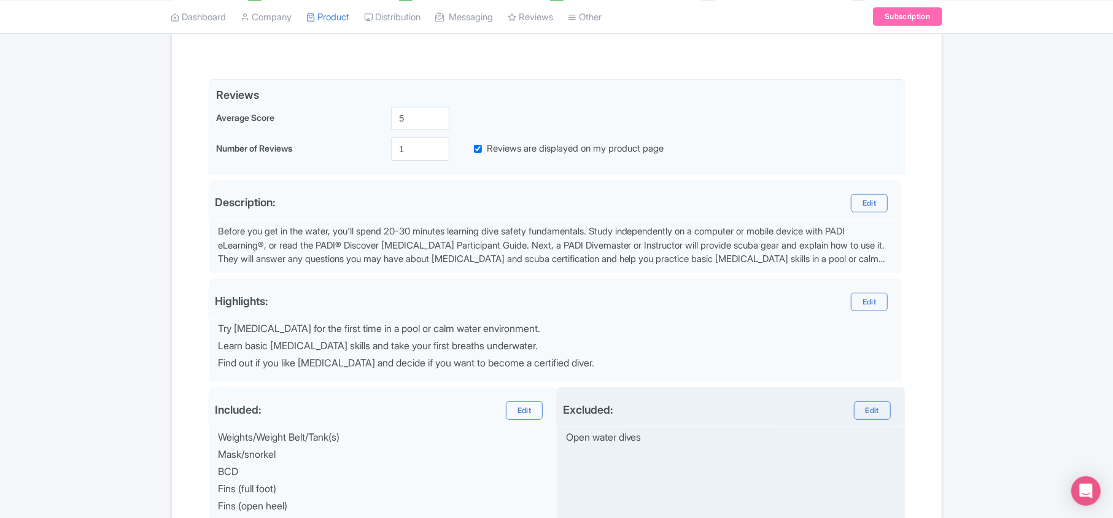
scroll to position [497, 0]
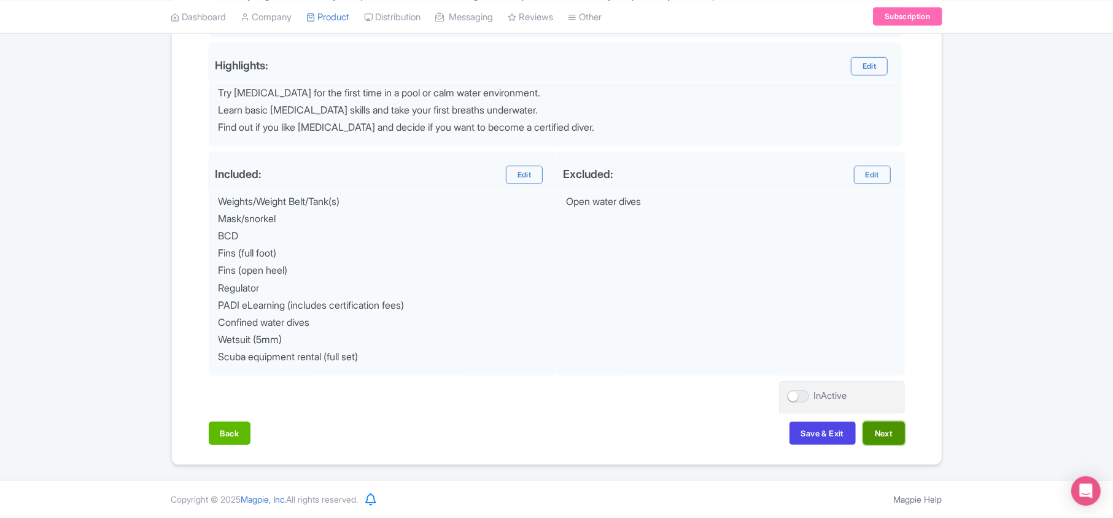
click at [876, 433] on button "Next" at bounding box center [884, 433] width 42 height 23
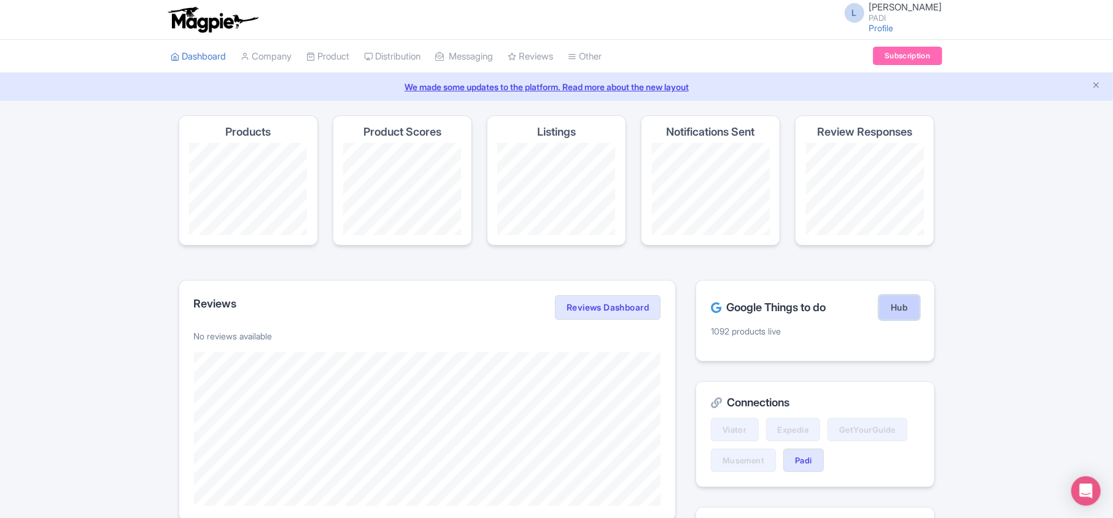
click at [899, 305] on link "Hub" at bounding box center [899, 307] width 40 height 25
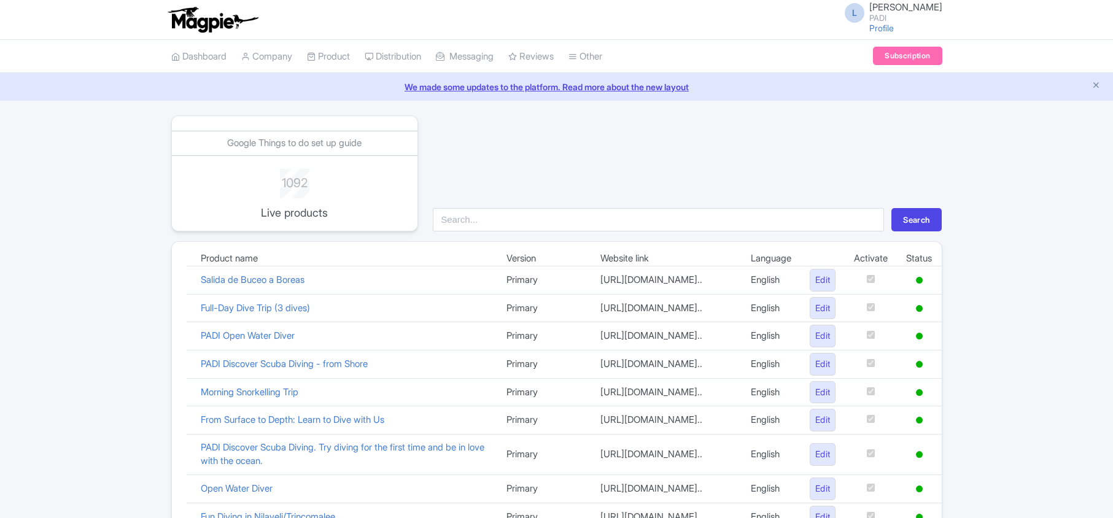
scroll to position [848, 0]
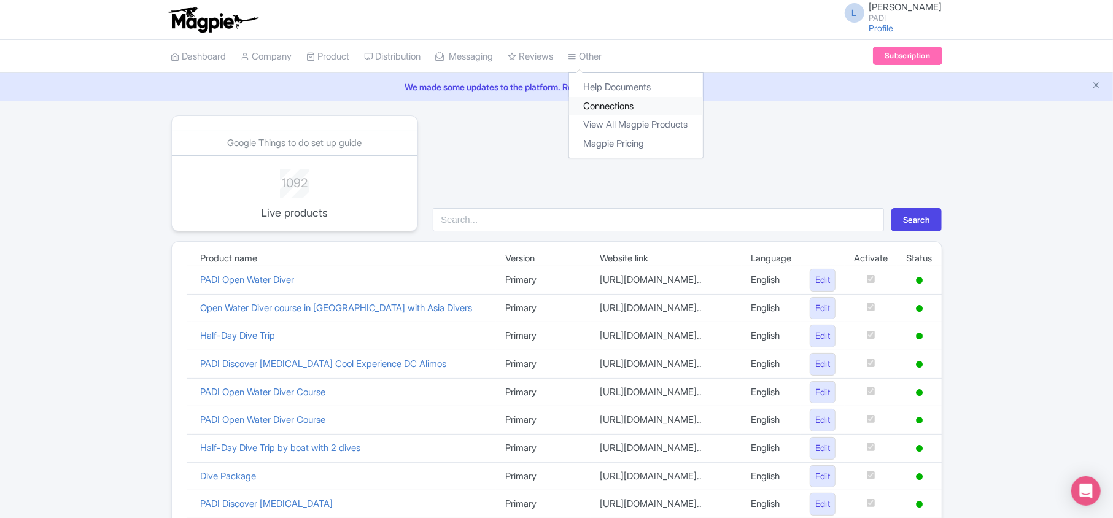
click at [617, 103] on link "Connections" at bounding box center [636, 106] width 134 height 19
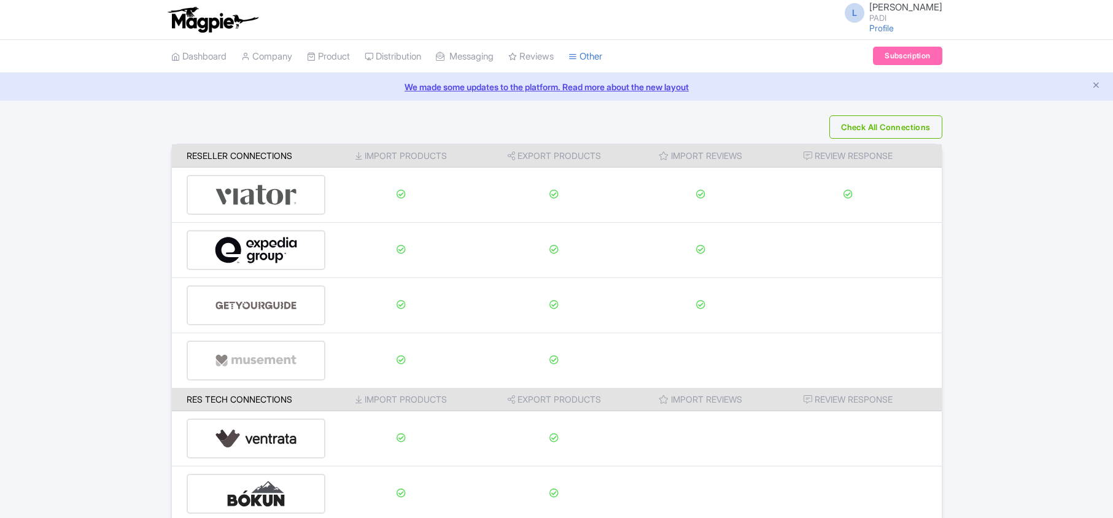
scroll to position [193, 0]
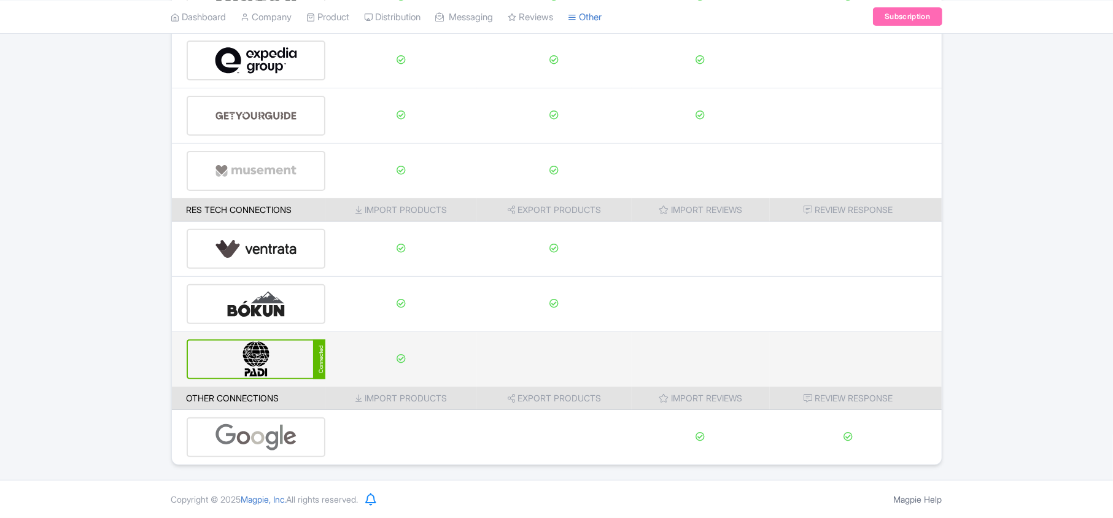
click at [276, 365] on img at bounding box center [256, 359] width 83 height 37
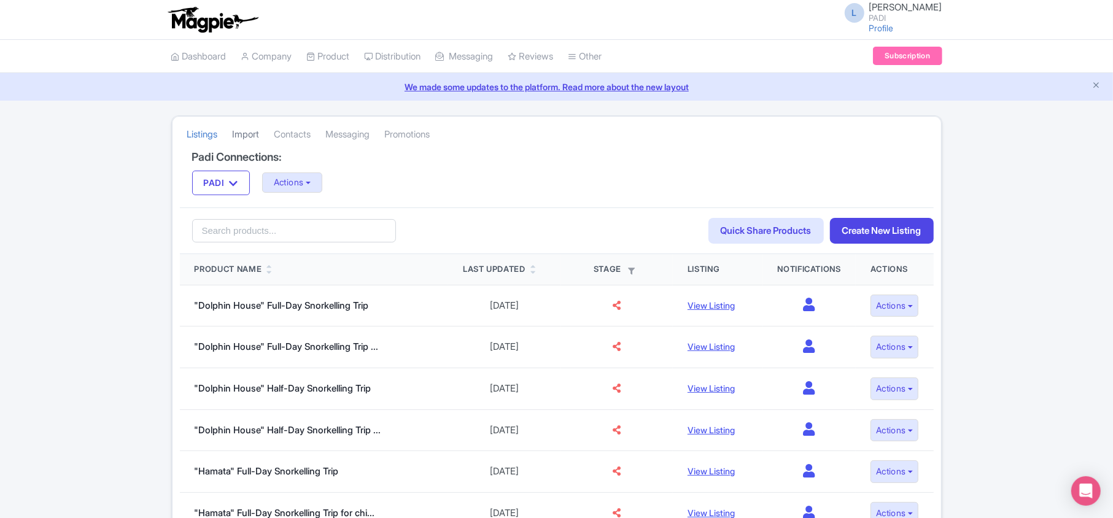
click at [248, 134] on link "Import" at bounding box center [246, 135] width 27 height 34
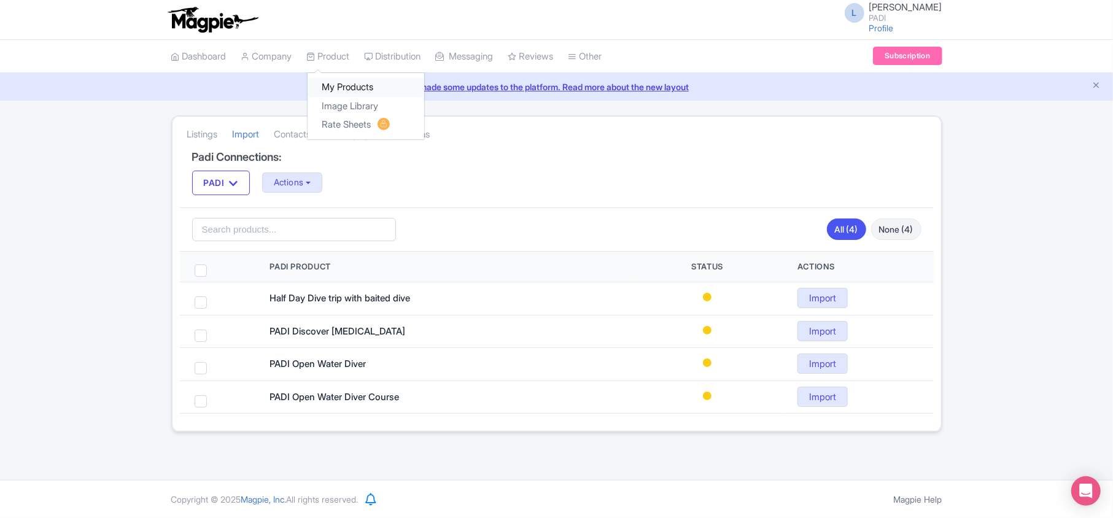
click at [337, 87] on link "My Products" at bounding box center [366, 87] width 117 height 19
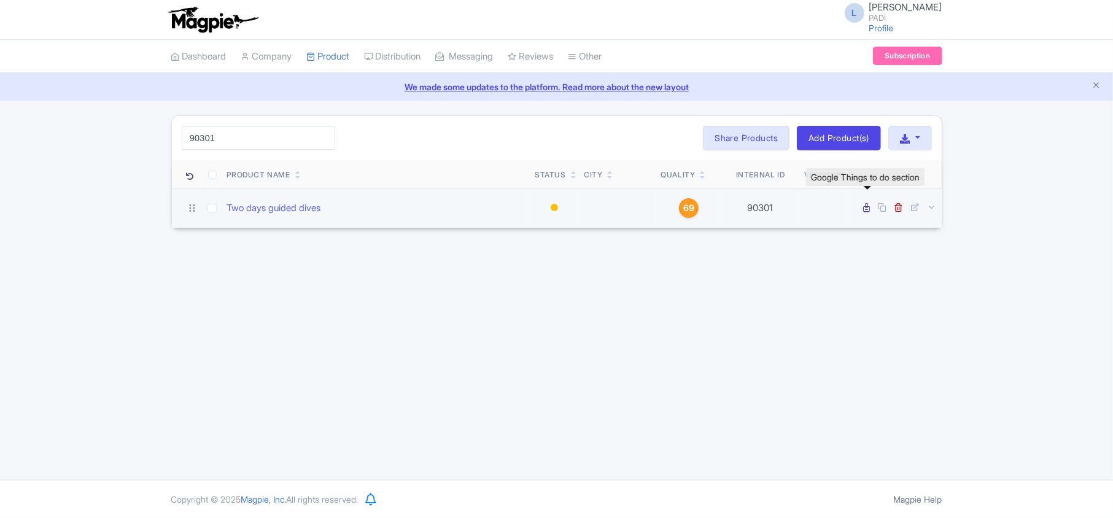
type input "90301"
click at [865, 209] on icon at bounding box center [867, 207] width 7 height 9
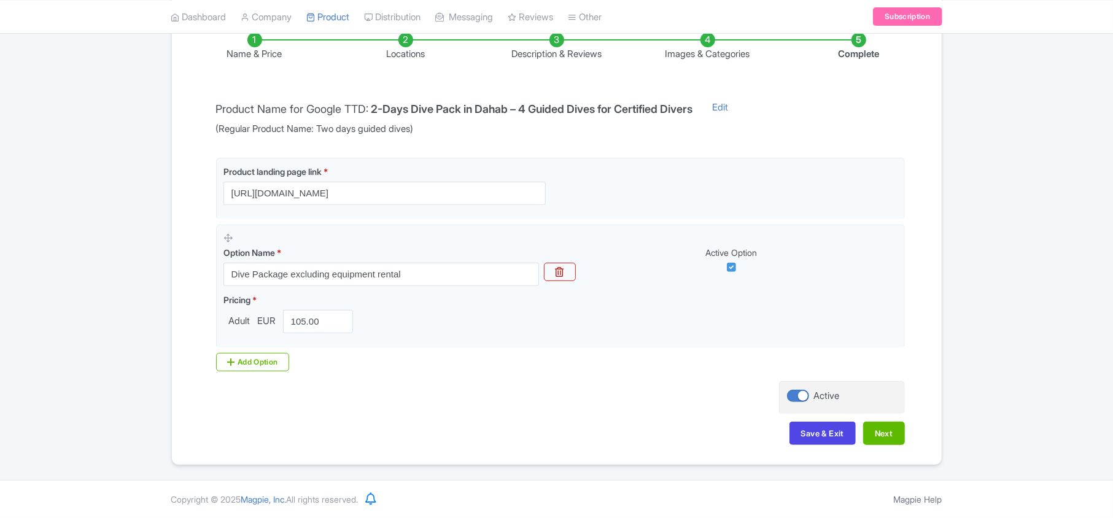
scroll to position [216, 0]
click at [403, 52] on li "Locations" at bounding box center [405, 47] width 151 height 29
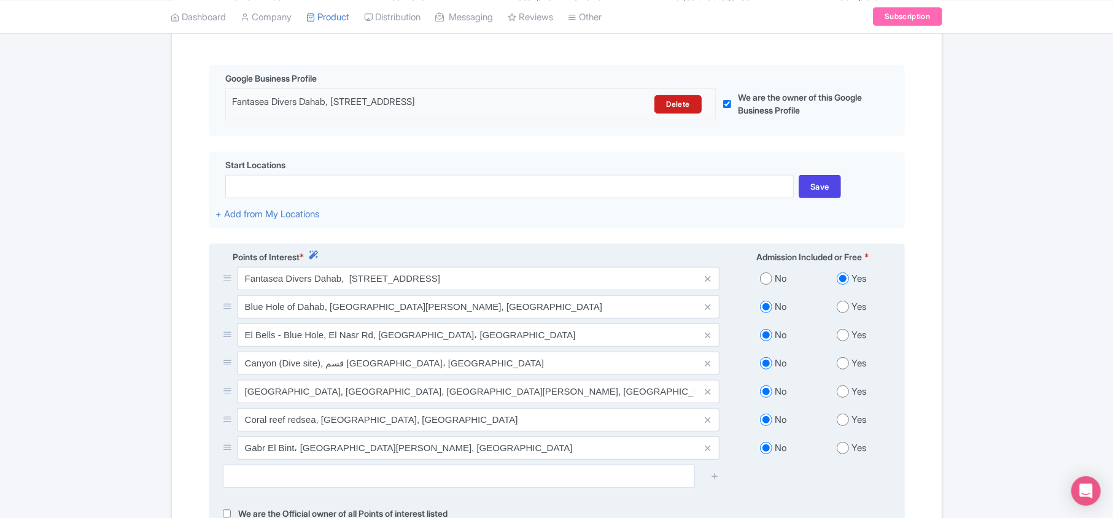
scroll to position [327, 0]
